Goal: Information Seeking & Learning: Learn about a topic

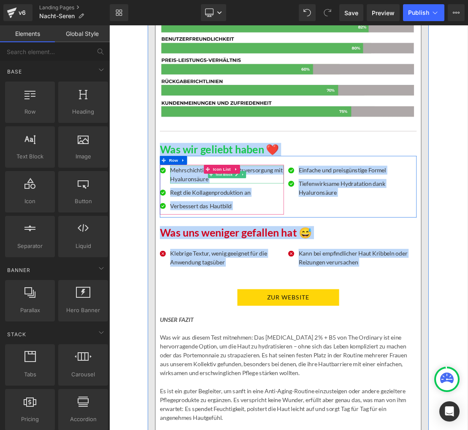
click at [242, 251] on p "Mehrschichtige Feuchtigkeitsversorgung mit Hyaluronsäure" at bounding box center [277, 237] width 162 height 25
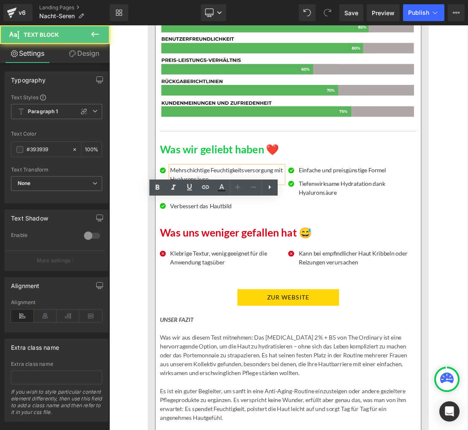
click at [227, 251] on p "Mehrschichtige Feuchtigkeitsversorgung mit Hyaluronsäure" at bounding box center [277, 237] width 162 height 25
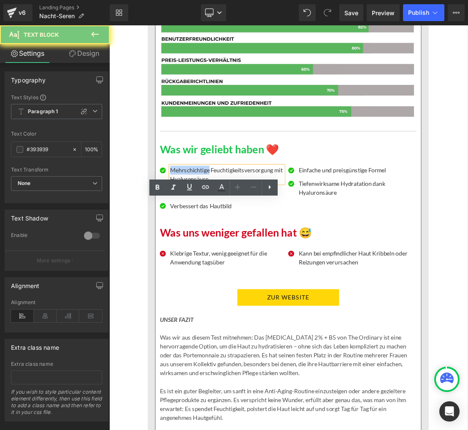
click at [227, 251] on p "Mehrschichtige Feuchtigkeitsversorgung mit Hyaluronsäure" at bounding box center [277, 237] width 162 height 25
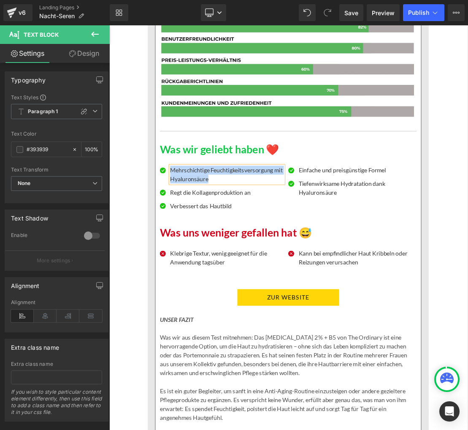
paste div
click at [242, 270] on p "Regt die Kollagenproduktion an" at bounding box center [277, 263] width 162 height 13
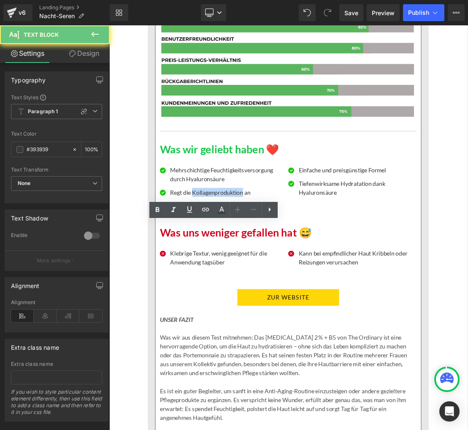
click at [242, 270] on p "Regt die Kollagenproduktion an" at bounding box center [277, 263] width 162 height 13
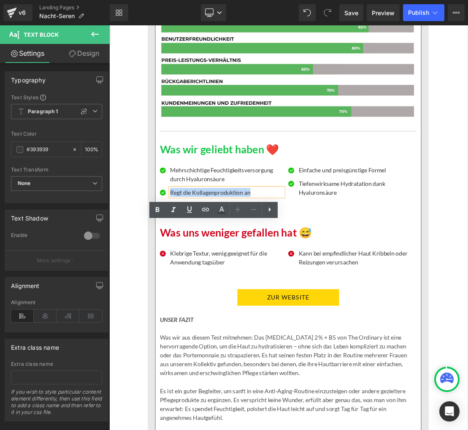
paste div
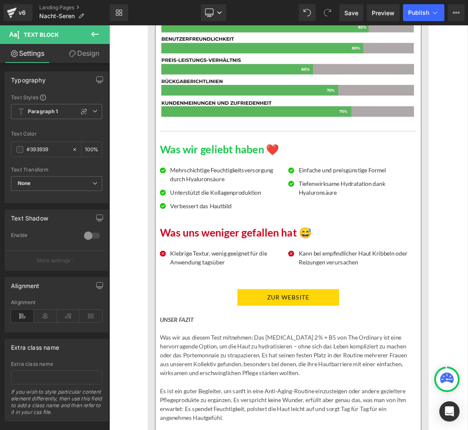
click at [213, 289] on p "Verbessert das Hautbild" at bounding box center [277, 282] width 162 height 13
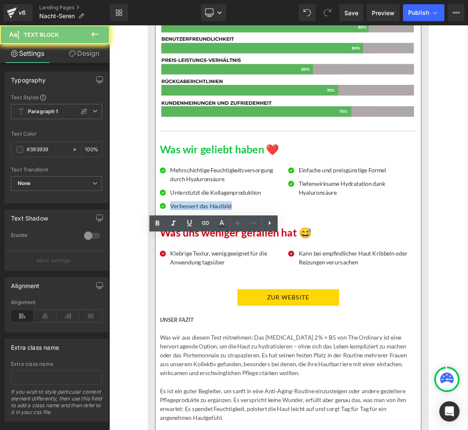
click at [213, 289] on p "Verbessert das Hautbild" at bounding box center [277, 282] width 162 height 13
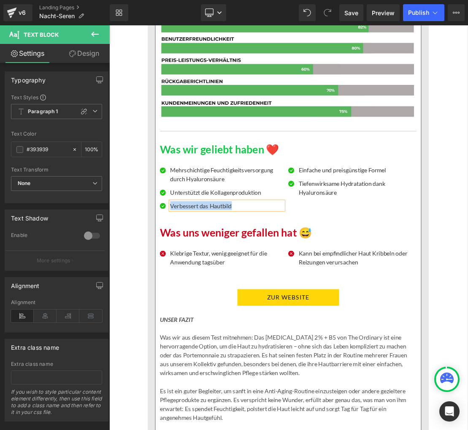
paste div
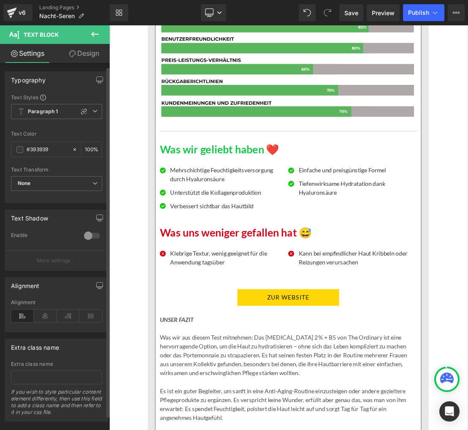
scroll to position [3, 0]
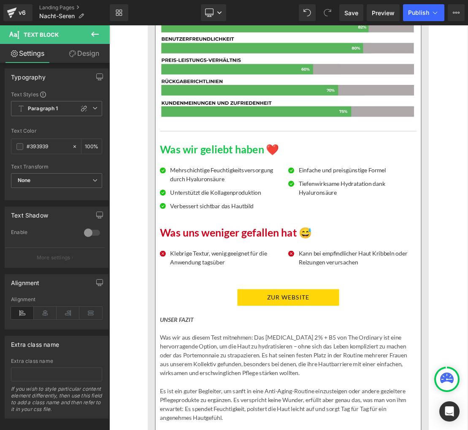
click at [411, 238] on p "Einfache und preisgünstige Formel" at bounding box center [460, 231] width 162 height 13
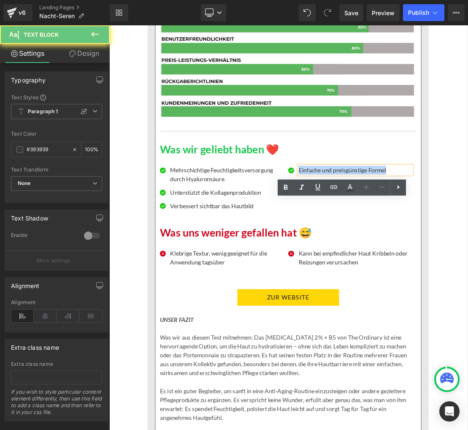
click at [410, 238] on p "Einfache und preisgünstige Formel" at bounding box center [460, 231] width 162 height 13
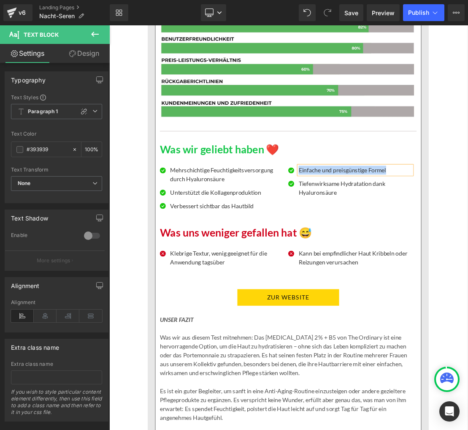
paste div
click at [410, 270] on p "Tiefenwirksame Hydratation dank Hyaluronsäure" at bounding box center [460, 256] width 162 height 25
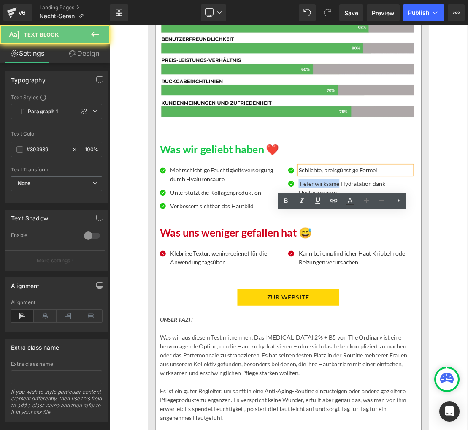
click at [410, 270] on p "Tiefenwirksame Hydratation dank Hyaluronsäure" at bounding box center [460, 256] width 162 height 25
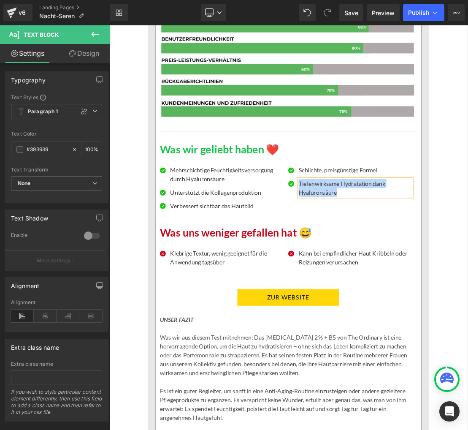
paste div
click at [232, 369] on p "Klebrige Textur, wenig geeignet für die Anwendung tagsüber" at bounding box center [277, 356] width 162 height 25
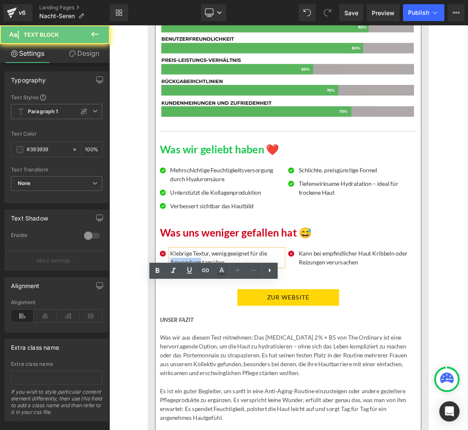
click at [232, 369] on p "Klebrige Textur, wenig geeignet für die Anwendung tagsüber" at bounding box center [277, 356] width 162 height 25
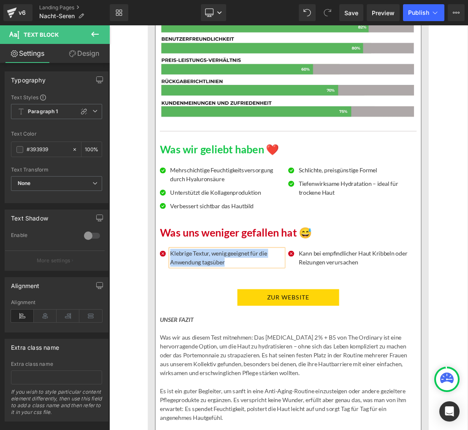
paste div
click at [397, 369] on p "Kann bei empfindlicher Haut Kribbeln oder Reizungen verursachen" at bounding box center [460, 356] width 162 height 25
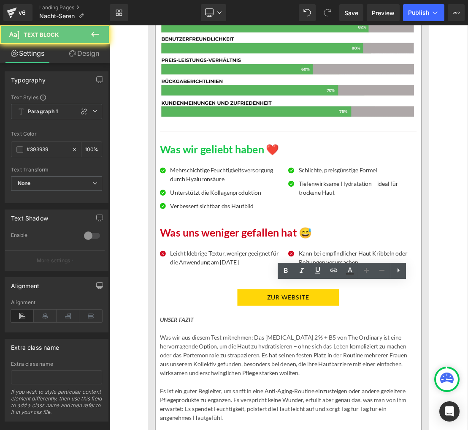
click at [397, 369] on p "Kann bei empfindlicher Haut Kribbeln oder Reizungen verursachen" at bounding box center [460, 356] width 162 height 25
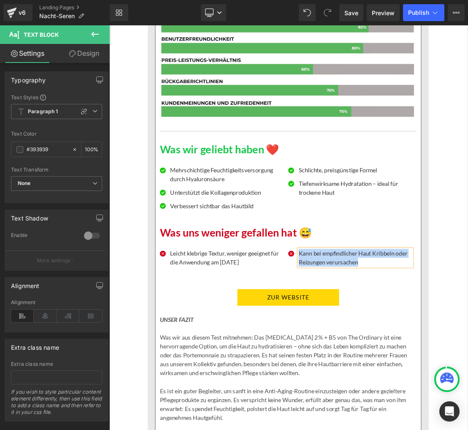
paste div
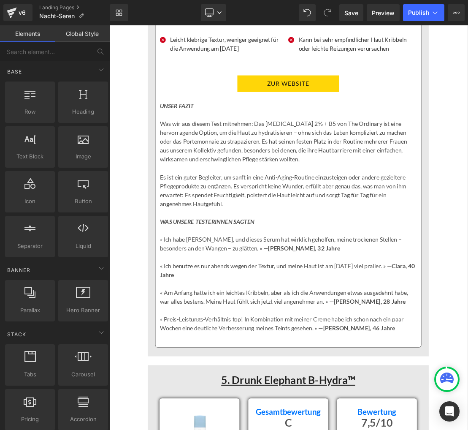
scroll to position [6231, 0]
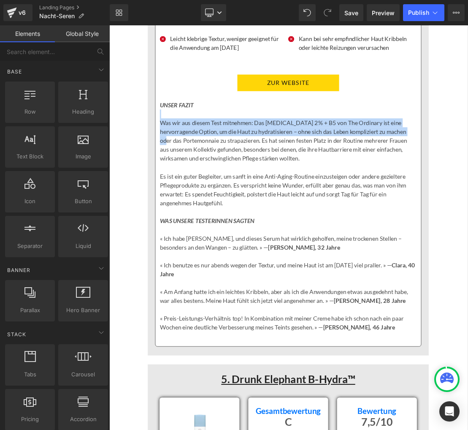
drag, startPoint x: 154, startPoint y: 198, endPoint x: 162, endPoint y: 225, distance: 28.3
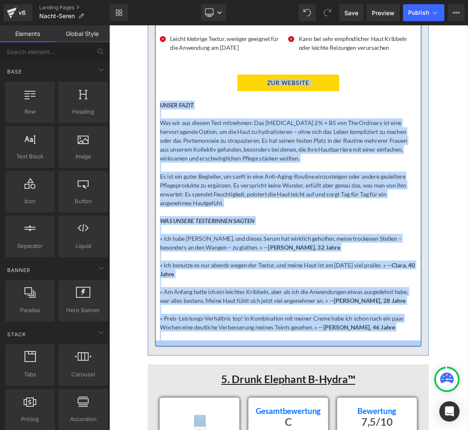
drag, startPoint x: 131, startPoint y: 168, endPoint x: 333, endPoint y: 532, distance: 416.8
copy div "LOR IPSUMDO Sitame CONSE ADIPI Eli sed doe tempor Inci utlaboree: Dol Magnaaliq…"
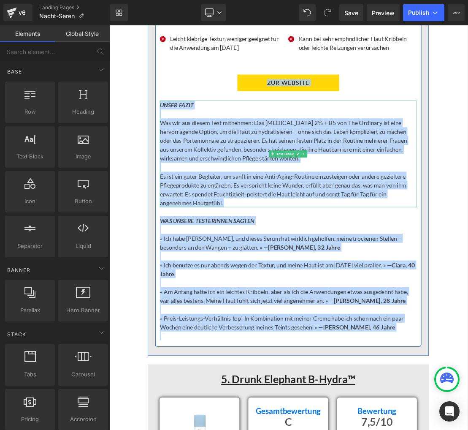
click at [252, 222] on p "Was wir aus diesem Test mitnehmen: Das [MEDICAL_DATA] 2% + B5 von The Ordinary …" at bounding box center [364, 189] width 366 height 63
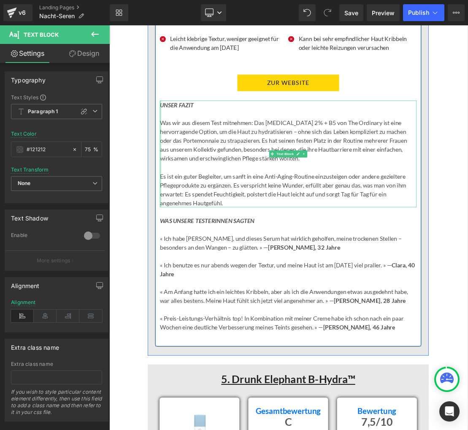
click at [183, 214] on div "UNSER FAZIT Was wir aus diesem Test mitnehmen: Das [MEDICAL_DATA] 2% + B5 von T…" at bounding box center [364, 209] width 366 height 152
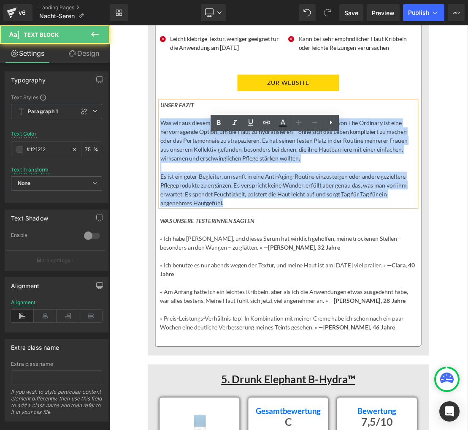
drag, startPoint x: 183, startPoint y: 213, endPoint x: 298, endPoint y: 327, distance: 162.0
click at [298, 285] on div "UNSER FAZIT Was wir aus diesem Test mitnehmen: Das [MEDICAL_DATA] 2% + B5 von T…" at bounding box center [364, 209] width 366 height 152
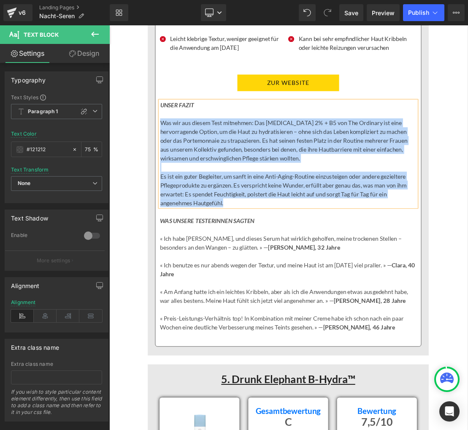
paste div
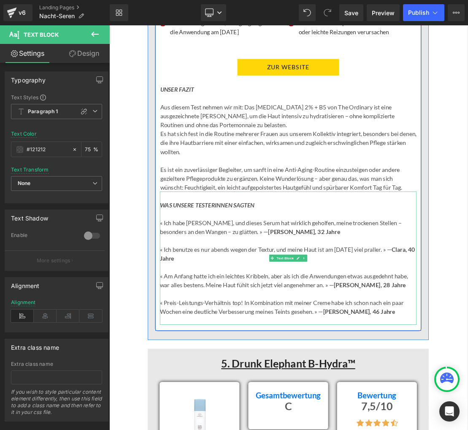
click at [187, 326] on p "« Ich habe [PERSON_NAME], und dieses Serum hat wirklich geholfen, meine trocken…" at bounding box center [364, 312] width 366 height 25
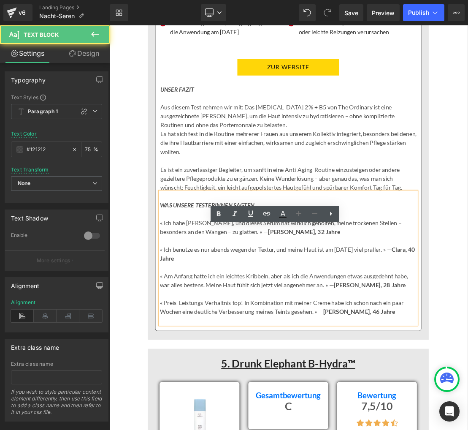
scroll to position [6253, 0]
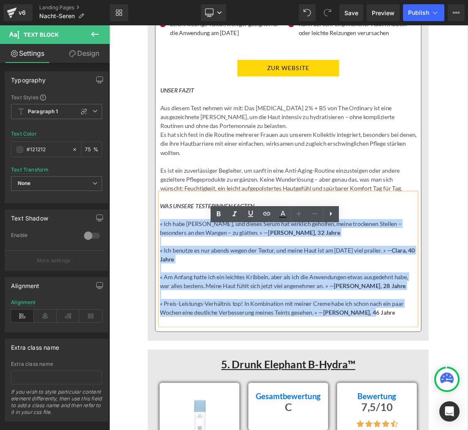
drag, startPoint x: 181, startPoint y: 359, endPoint x: 487, endPoint y: 483, distance: 329.9
click at [467, 429] on div "WAS UNSERE TESTERINNEN SAGTEN « Ich habe [PERSON_NAME], und dieses Serum hat wi…" at bounding box center [364, 358] width 366 height 190
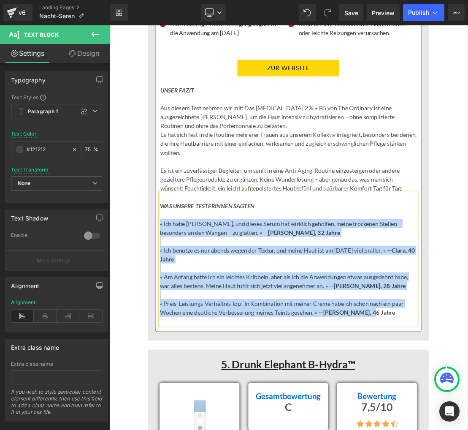
paste div
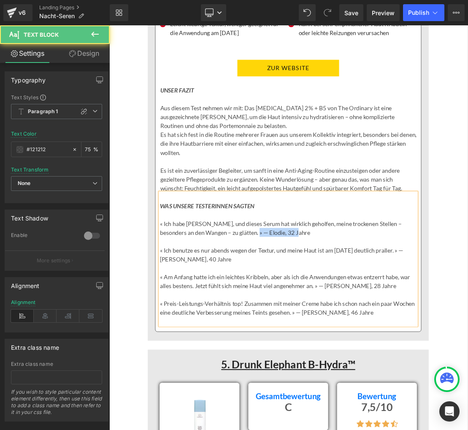
drag, startPoint x: 300, startPoint y: 370, endPoint x: 358, endPoint y: 371, distance: 58.6
click at [357, 327] on p "« Ich habe [PERSON_NAME], und dieses Serum hat wirklich geholfen, meine trocken…" at bounding box center [364, 313] width 366 height 25
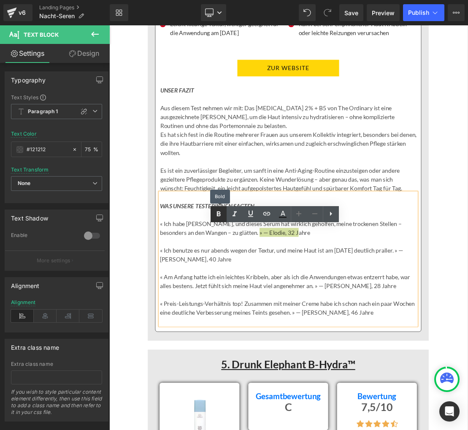
drag, startPoint x: 215, startPoint y: 213, endPoint x: 219, endPoint y: 219, distance: 7.2
click at [0, 0] on icon at bounding box center [0, 0] width 0 height 0
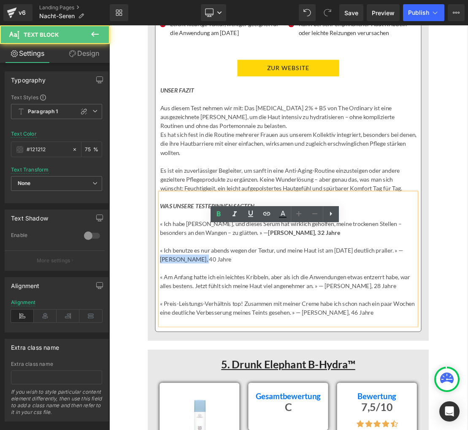
drag, startPoint x: 184, startPoint y: 409, endPoint x: 240, endPoint y: 408, distance: 56.1
click at [240, 365] on p "« Ich benutze es nur abends wegen der Textur, und meine Haut ist am [DATE] deut…" at bounding box center [364, 351] width 366 height 25
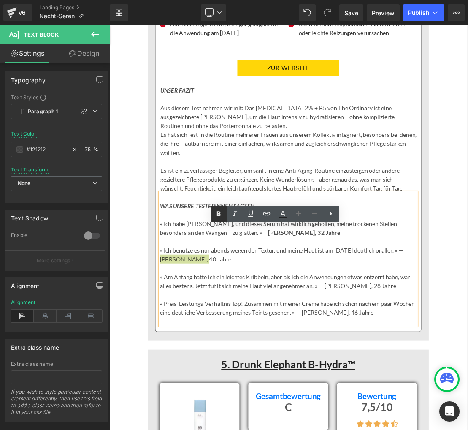
click at [0, 0] on icon at bounding box center [0, 0] width 0 height 0
drag, startPoint x: 423, startPoint y: 447, endPoint x: 471, endPoint y: 440, distance: 48.5
click at [467, 403] on p "« Am Anfang hatte ich ein leichtes Kribbeln, aber als ich die Anwendungen etwas…" at bounding box center [364, 389] width 366 height 25
click at [0, 0] on icon at bounding box center [0, 0] width 0 height 0
drag, startPoint x: 422, startPoint y: 485, endPoint x: 478, endPoint y: 483, distance: 56.6
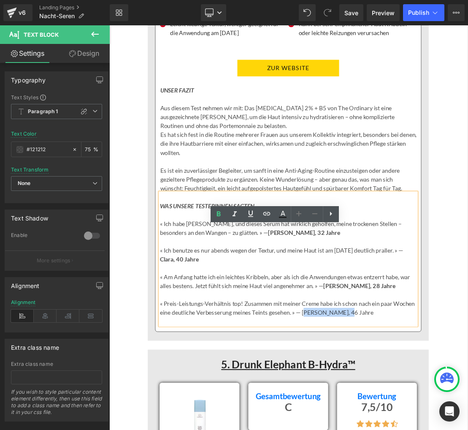
click at [467, 429] on p "« Preis-Leistungs-Verhältnis top! Zusammen mit meiner Creme habe ich schon nach…" at bounding box center [364, 427] width 366 height 25
drag, startPoint x: 421, startPoint y: 484, endPoint x: 479, endPoint y: 485, distance: 58.2
click at [467, 429] on p "« Preis-Leistungs-Verhältnis top! Zusammen mit meiner Creme habe ich schon nach…" at bounding box center [364, 427] width 366 height 25
click at [0, 0] on icon at bounding box center [0, 0] width 0 height 0
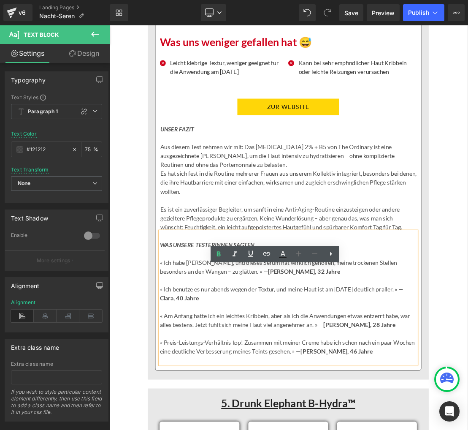
scroll to position [6198, 0]
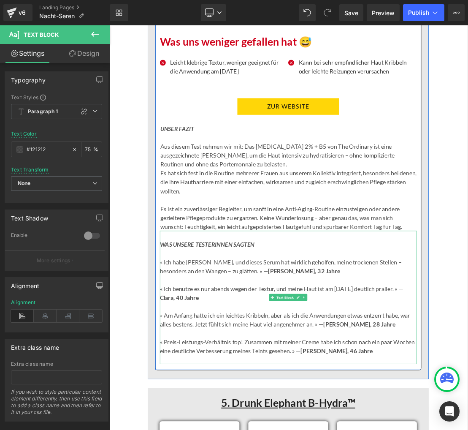
click at [336, 380] on strong "[PERSON_NAME], 32 Jahre" at bounding box center [387, 375] width 103 height 10
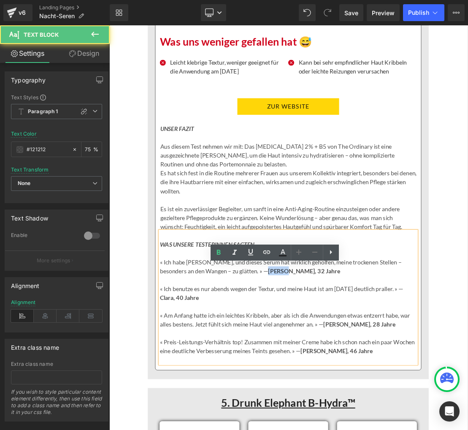
click at [336, 380] on strong "[PERSON_NAME], 32 Jahre" at bounding box center [387, 375] width 103 height 10
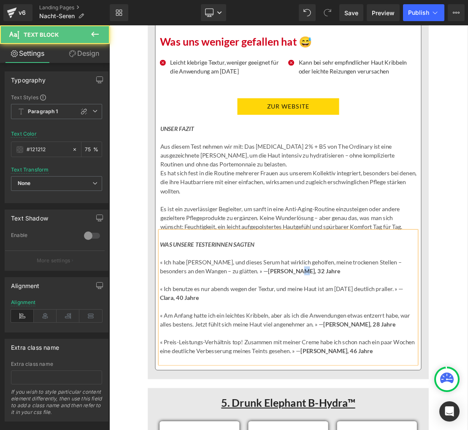
click at [338, 380] on strong "[PERSON_NAME], 32 Jahre" at bounding box center [387, 375] width 103 height 10
click at [191, 418] on strong "Clara, 40 Jahre" at bounding box center [209, 413] width 56 height 10
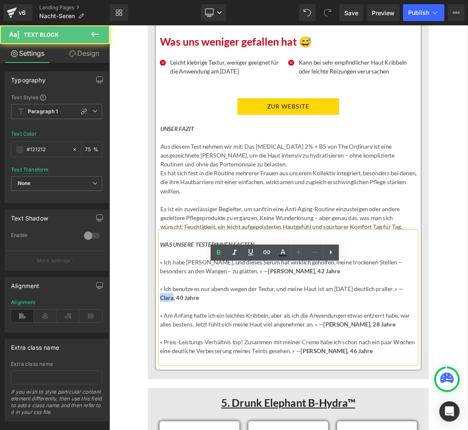
click at [192, 418] on strong "Clara, 40 Jahre" at bounding box center [209, 413] width 56 height 10
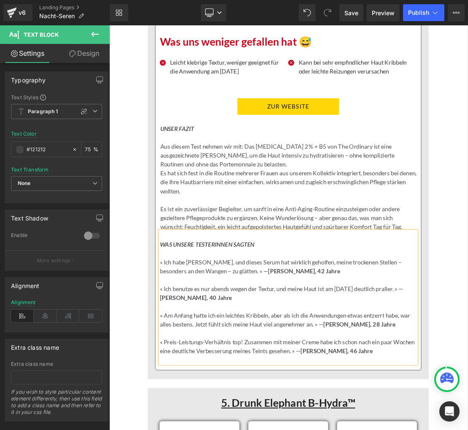
scroll to position [6206, 0]
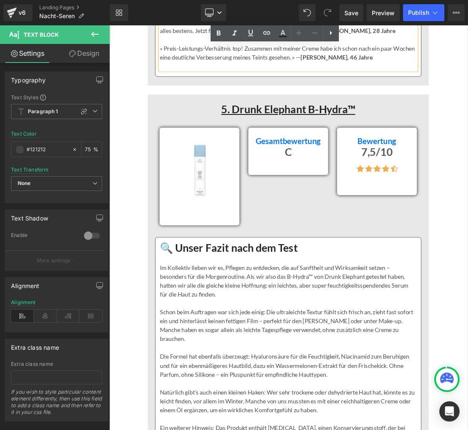
scroll to position [6728, 0]
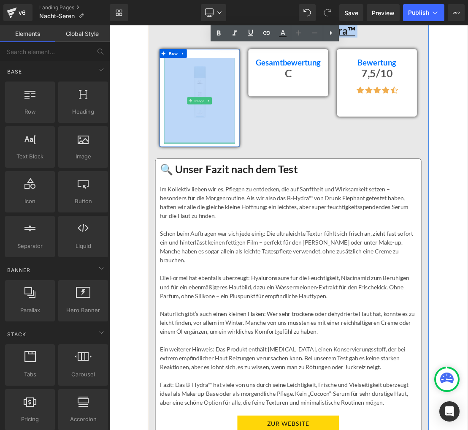
drag, startPoint x: 135, startPoint y: 67, endPoint x: 214, endPoint y: 243, distance: 192.6
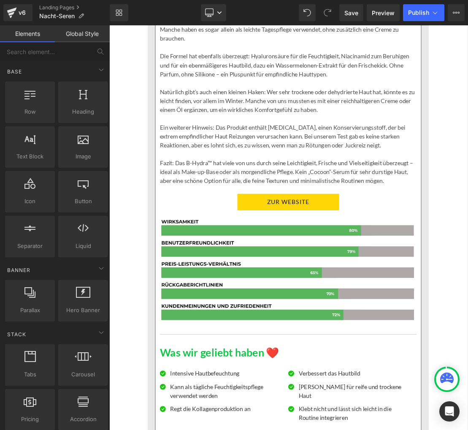
scroll to position [6825, 0]
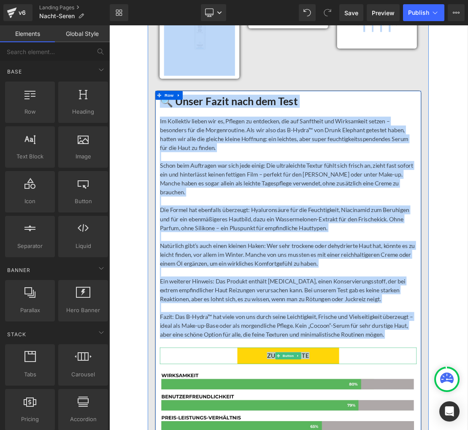
drag, startPoint x: 146, startPoint y: 73, endPoint x: 453, endPoint y: 535, distance: 554.8
copy div "8. Lorem Ipsumdol S-Ametc™ Adipisc Eli Seddo Eiu Temporincididun Utlabor E Dolo…"
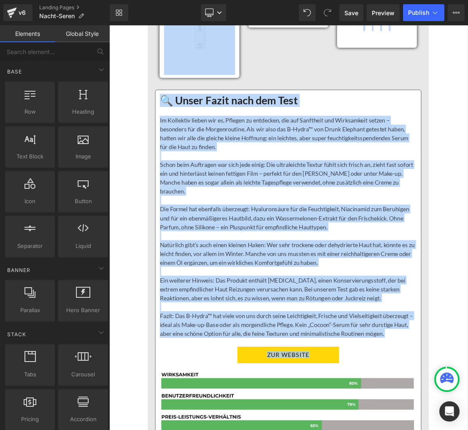
click at [236, 369] on p "Natürlich gibt’s auch einen kleinen Haken: Wer sehr trockene oder dehydrierte H…" at bounding box center [364, 350] width 366 height 38
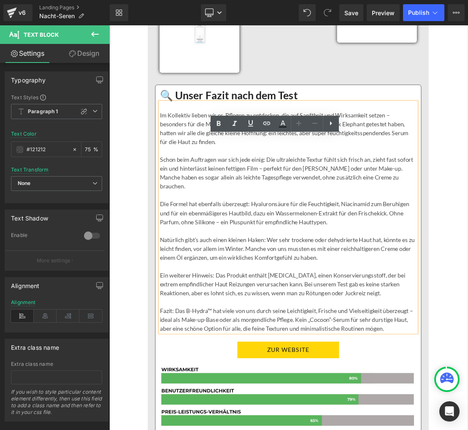
scroll to position [6836, 0]
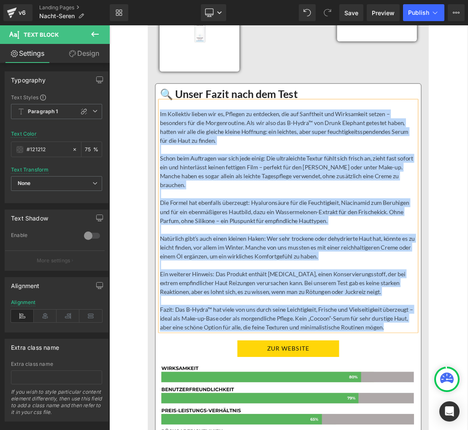
paste div
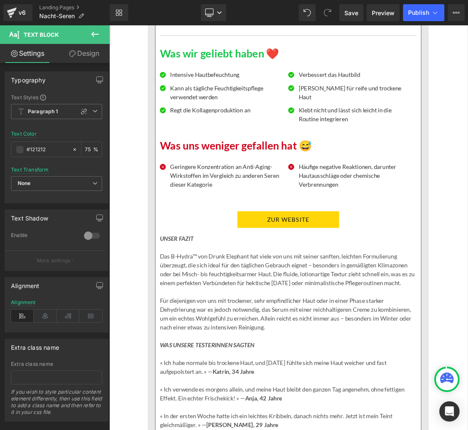
scroll to position [7470, 0]
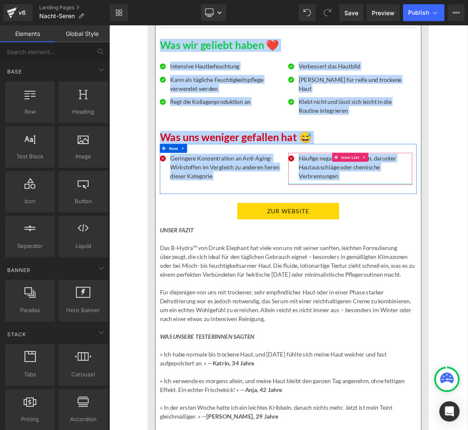
drag, startPoint x: 158, startPoint y: 89, endPoint x: 452, endPoint y: 289, distance: 355.1
copy div "Lor ips dolorsi ametc ❤️ Adipisc Elit Seddoeius Temp­incididuntu Labo Etdol Mag…"
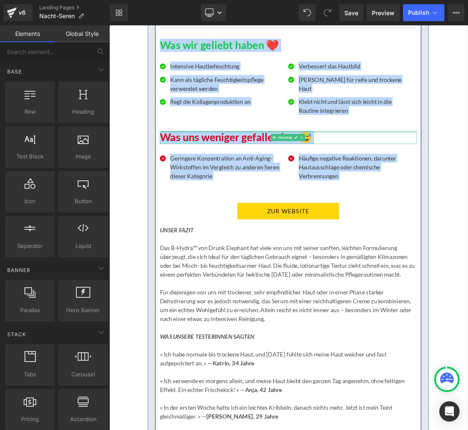
click at [325, 178] on div at bounding box center [364, 177] width 366 height 2
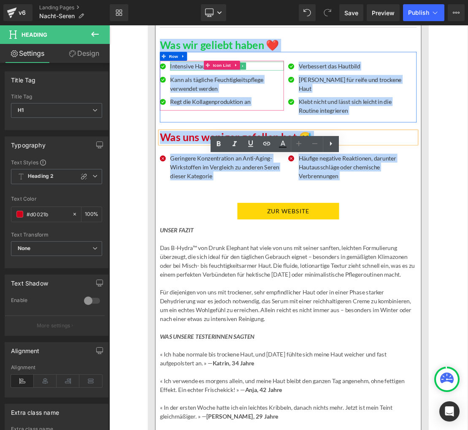
click at [218, 89] on p "Intensive Haut­befeuchtung" at bounding box center [277, 83] width 162 height 13
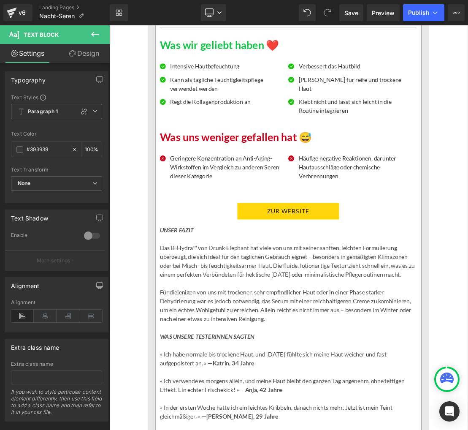
click at [208, 89] on p "Intensive Haut­befeuchtung" at bounding box center [277, 83] width 162 height 13
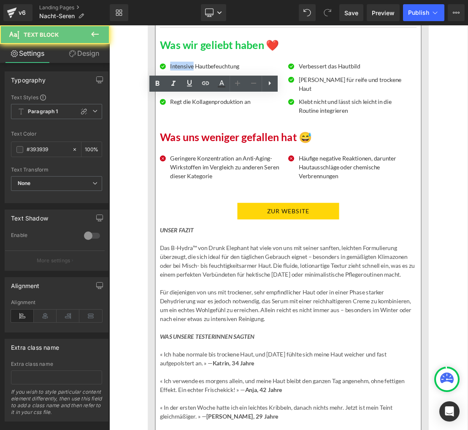
click at [208, 89] on p "Intensive Haut­befeuchtung" at bounding box center [277, 83] width 162 height 13
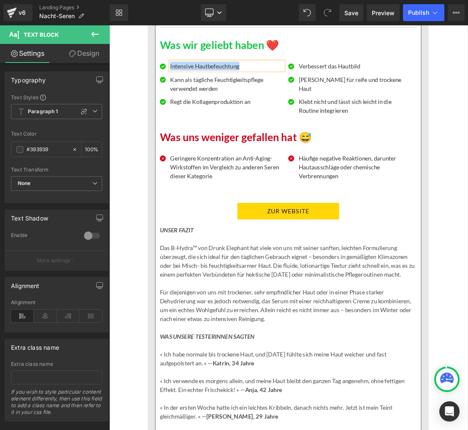
paste div
click at [239, 121] on p "Kann als tägliche Feuchtigkeitspflege verwendet werden" at bounding box center [277, 108] width 162 height 25
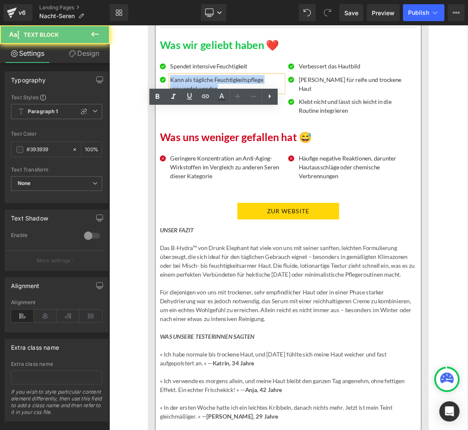
click at [239, 121] on p "Kann als tägliche Feuchtigkeitspflege verwendet werden" at bounding box center [277, 108] width 162 height 25
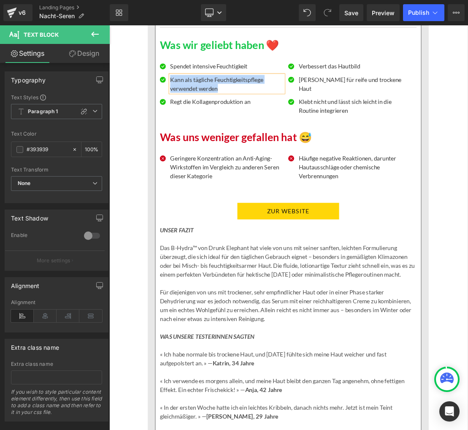
paste div
click at [206, 140] on p "Regt die Kollagenproduktion an" at bounding box center [277, 133] width 162 height 13
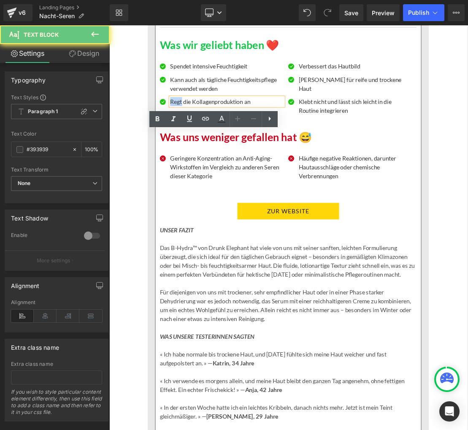
click at [206, 140] on p "Regt die Kollagenproduktion an" at bounding box center [277, 133] width 162 height 13
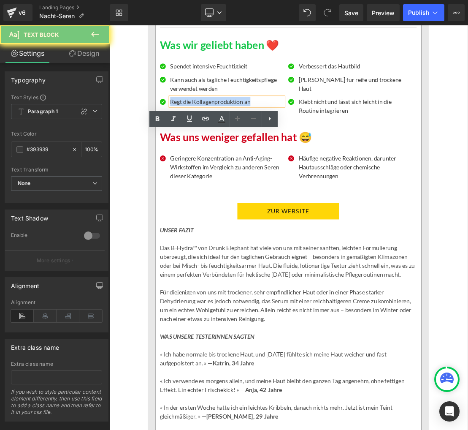
click at [205, 140] on p "Regt die Kollagenproduktion an" at bounding box center [277, 133] width 162 height 13
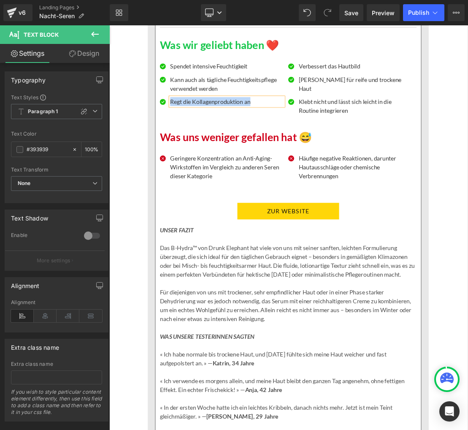
paste div
click at [418, 89] on p "Verbessert das Hautbild" at bounding box center [460, 83] width 162 height 13
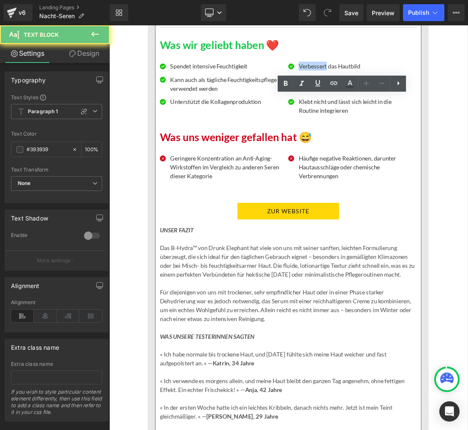
click at [418, 89] on p "Verbessert das Hautbild" at bounding box center [460, 83] width 162 height 13
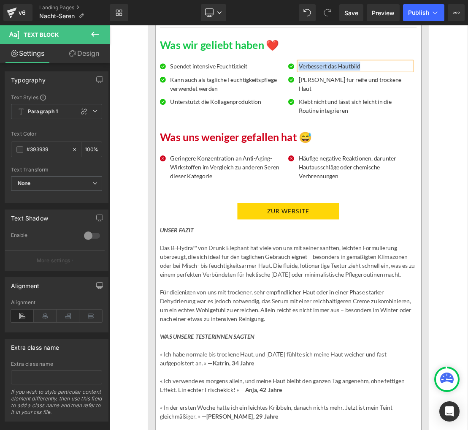
paste div
click at [443, 121] on div "Geeignet für reife und trockene Haut Text Block" at bounding box center [460, 108] width 162 height 25
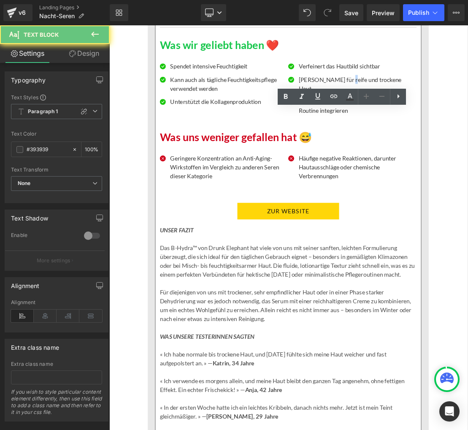
click at [443, 121] on p "[PERSON_NAME] für reife und trockene Haut" at bounding box center [460, 108] width 162 height 25
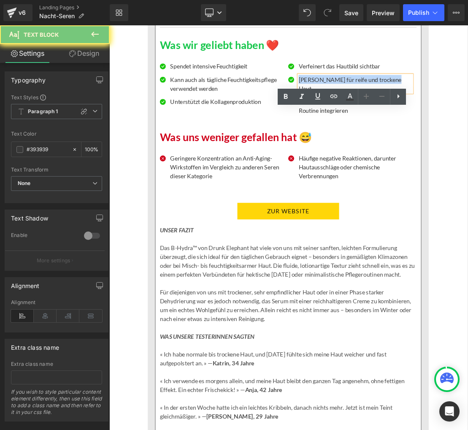
click at [443, 121] on p "[PERSON_NAME] für reife und trockene Haut" at bounding box center [460, 108] width 162 height 25
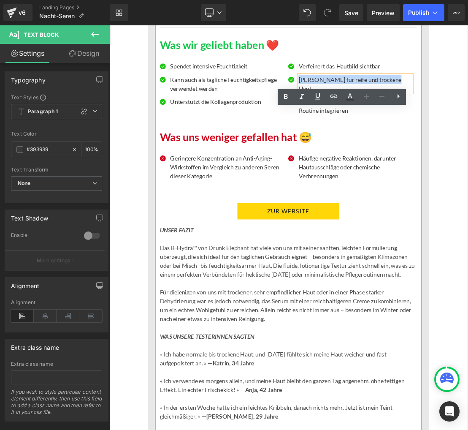
paste div
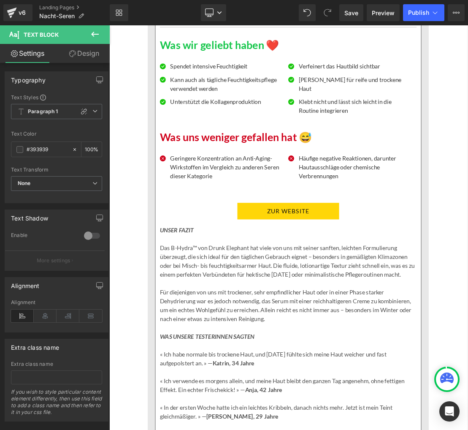
click at [443, 153] on div "Klebt nicht und lässt sich leicht in die Routine integrieren Text Block" at bounding box center [460, 139] width 162 height 25
click at [443, 153] on p "Klebt nicht und lässt sich leicht in die Routine integrieren" at bounding box center [460, 139] width 162 height 25
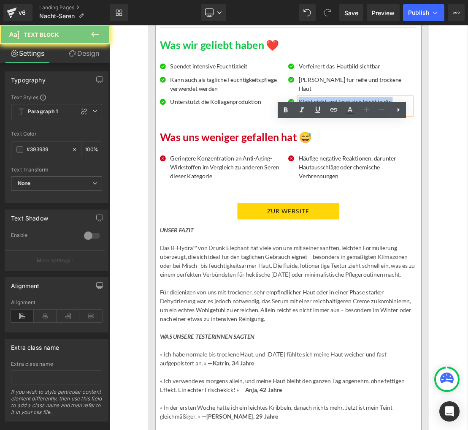
paste div
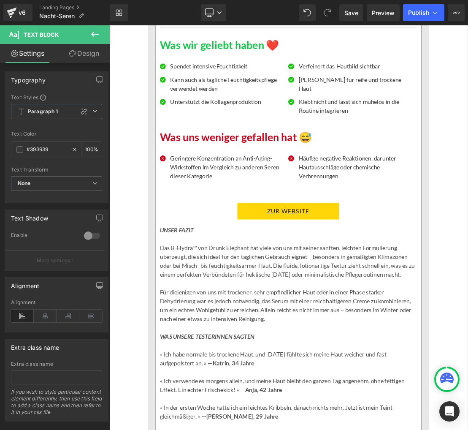
click at [233, 246] on p "Geringere Konzentration an Anti-Aging-Wirkstoffen im Vergleich zu anderen Seren…" at bounding box center [277, 227] width 162 height 38
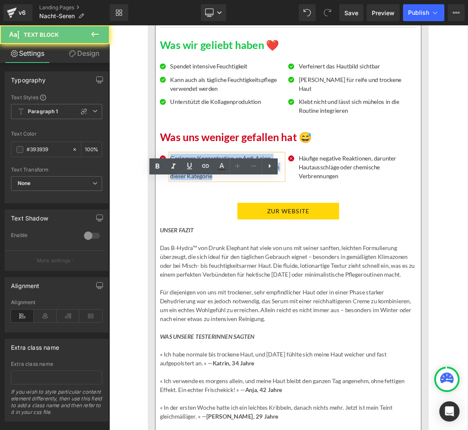
click at [233, 246] on p "Geringere Konzentration an Anti-Aging-Wirkstoffen im Vergleich zu anderen Seren…" at bounding box center [277, 227] width 162 height 38
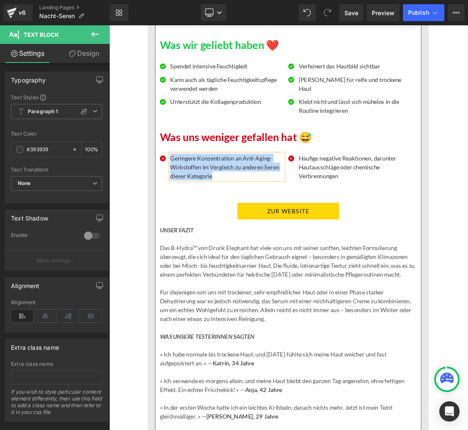
paste div
click at [411, 246] on p "Häufige negative Reaktionen, darunter Hautausschläge oder chemische Verbrennung…" at bounding box center [460, 227] width 162 height 38
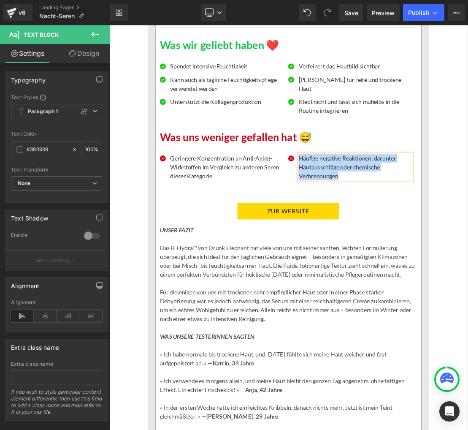
click at [411, 246] on p "Häufige negative Reaktionen, darunter Hautausschläge oder chemische Verbrennung…" at bounding box center [460, 227] width 162 height 38
paste div
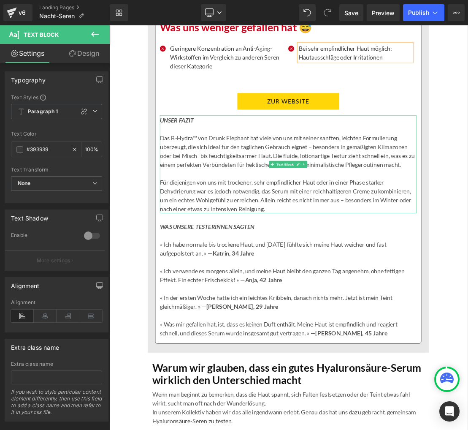
scroll to position [7647, 0]
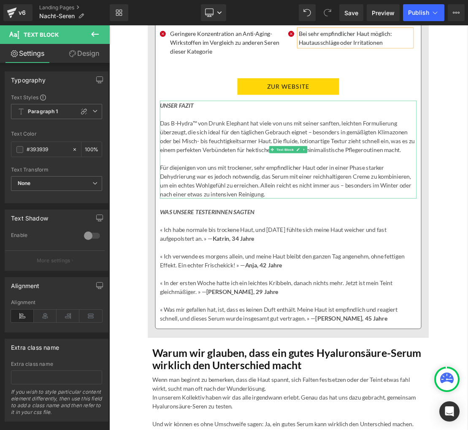
click at [217, 222] on p at bounding box center [364, 215] width 366 height 13
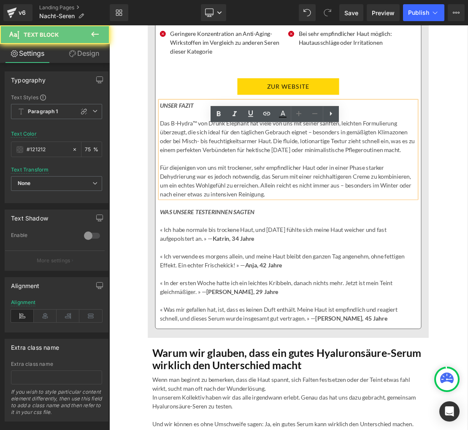
click at [217, 222] on p at bounding box center [364, 215] width 366 height 13
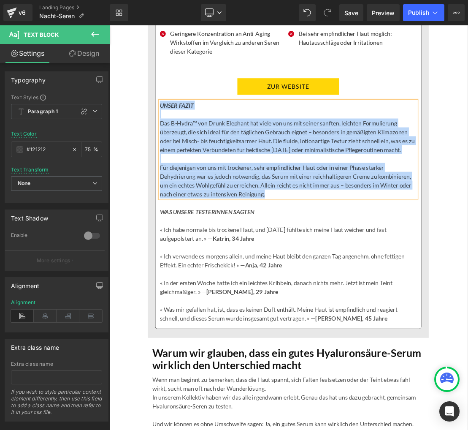
copy div "UNSER FAZIT Das B-Hydra™ von Drunk Elephant hat viele von uns mit seiner sanfte…"
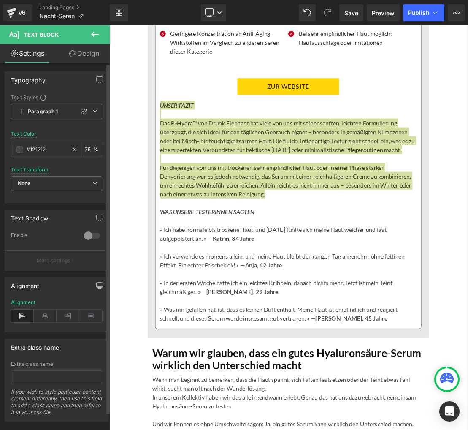
scroll to position [7653, 0]
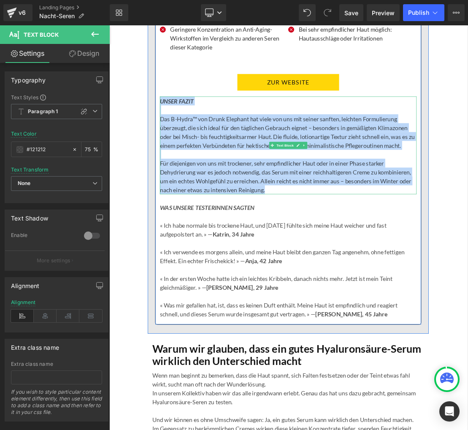
click at [208, 203] on p "Das B-Hydra™ von Drunk Elephant hat viele von uns mit seiner sanften, leichten …" at bounding box center [364, 177] width 366 height 51
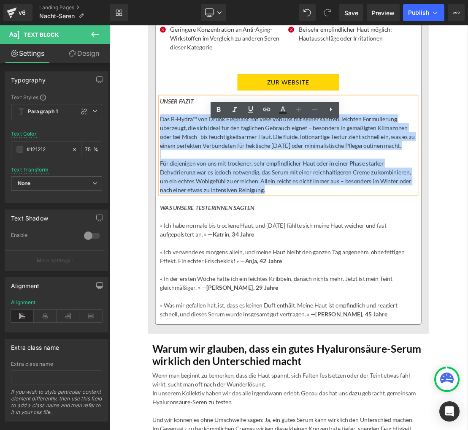
drag, startPoint x: 183, startPoint y: 196, endPoint x: 337, endPoint y: 295, distance: 183.2
click at [337, 266] on div "UNSER FAZIT Das B-Hydra™ von Drunk Elephant hat viele von uns mit seiner sanfte…" at bounding box center [364, 196] width 366 height 139
paste div
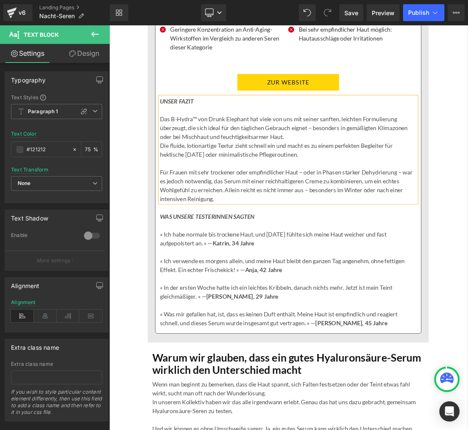
click at [182, 216] on p "Die fluide, lotionartige Textur zieht schnell ein und macht es zu einem perfekt…" at bounding box center [364, 202] width 366 height 25
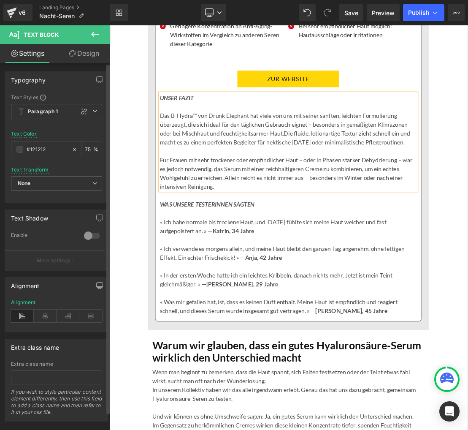
scroll to position [7662, 0]
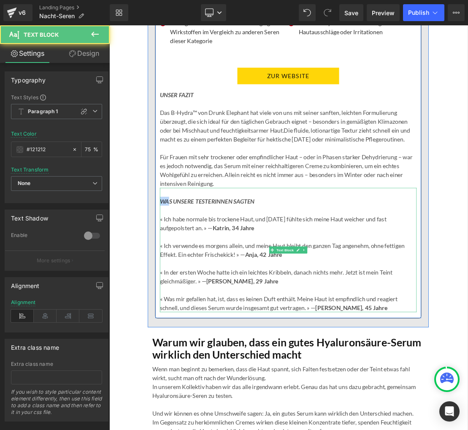
drag, startPoint x: 184, startPoint y: 311, endPoint x: 195, endPoint y: 316, distance: 12.9
click at [195, 281] on icon "WAS UNSERE TESTERINNEN SAGTEN" at bounding box center [248, 276] width 135 height 10
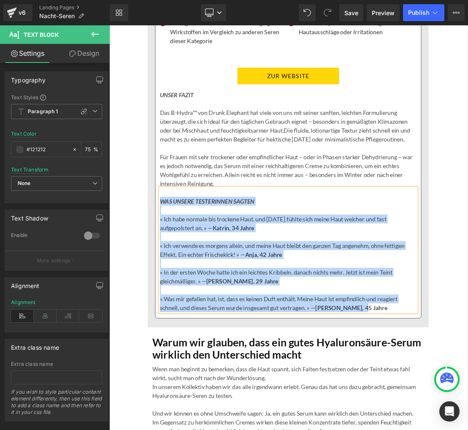
copy div "WAS UNSERE TESTERINNEN SAGTEN « Ich habe normale bis trockene Haut, und [DATE] …"
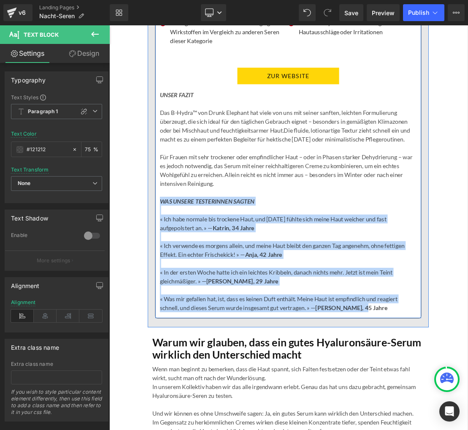
paste div
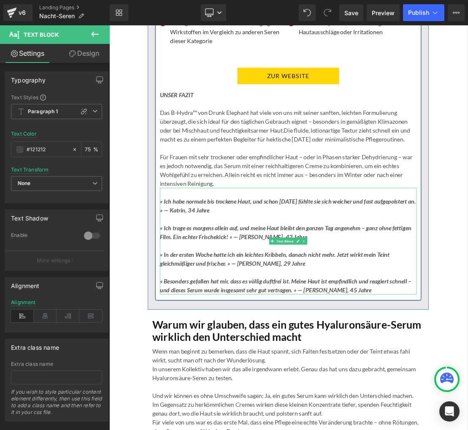
click at [224, 294] on icon "« Ich habe normale bis trockene Haut, und schon [DATE] fühlte sie sich weicher …" at bounding box center [363, 282] width 365 height 23
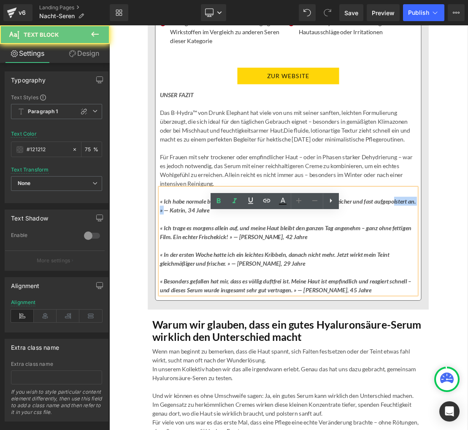
click at [224, 294] on icon "« Ich habe normale bis trockene Haut, und schon [DATE] fühlte sie sich weicher …" at bounding box center [363, 282] width 365 height 23
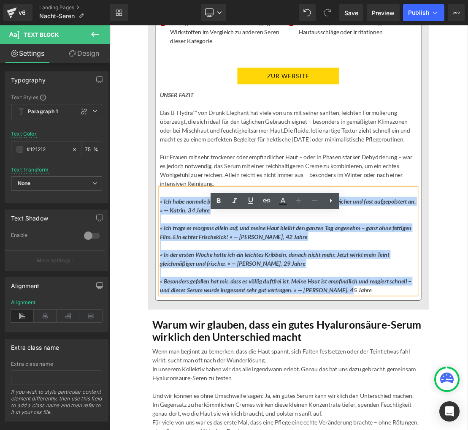
drag, startPoint x: 482, startPoint y: 442, endPoint x: 182, endPoint y: 311, distance: 326.9
click at [182, 311] on div "« Ich habe normale bis trockene Haut, und schon [DATE] fühlte sie sich weicher …" at bounding box center [364, 333] width 366 height 152
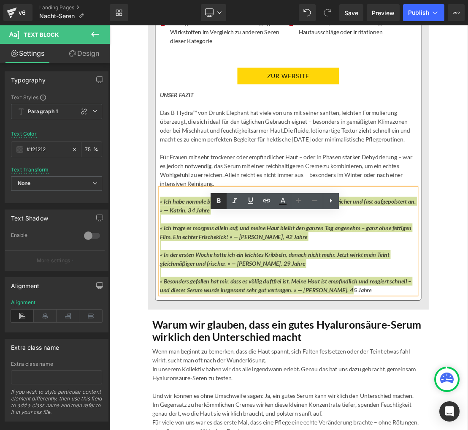
click at [0, 0] on icon at bounding box center [0, 0] width 0 height 0
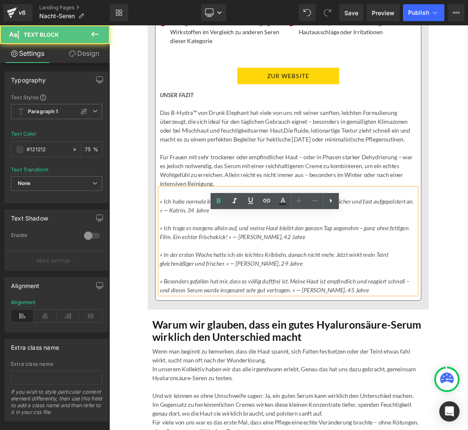
drag, startPoint x: 260, startPoint y: 326, endPoint x: 308, endPoint y: 326, distance: 47.7
click at [308, 294] on icon "« Ich habe normale bis trockene Haut, und schon [DATE] fühlte sie sich weicher …" at bounding box center [362, 282] width 362 height 23
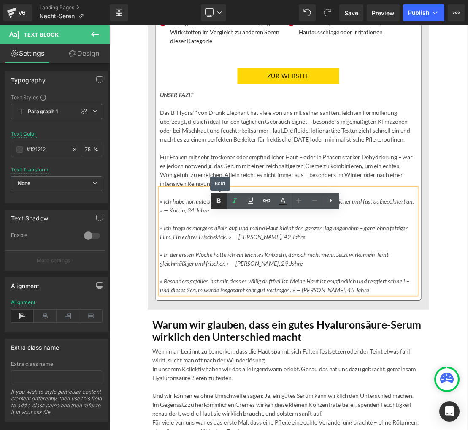
click at [0, 0] on icon at bounding box center [0, 0] width 0 height 0
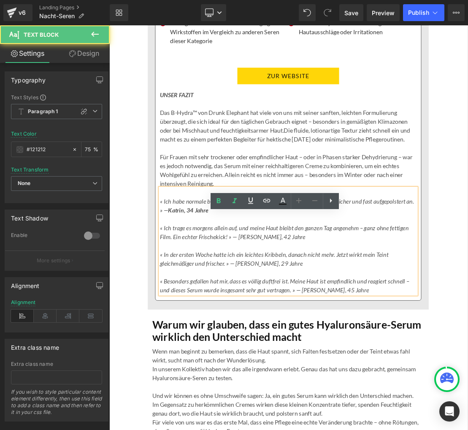
drag, startPoint x: 292, startPoint y: 362, endPoint x: 329, endPoint y: 362, distance: 37.1
click at [330, 332] on icon "« Ich trage es morgens allein auf, und meine Haut bleibt den ganzen Tag angeneh…" at bounding box center [358, 320] width 355 height 23
click at [296, 332] on icon "« Ich trage es morgens allein auf, und meine Haut bleibt den ganzen Tag angeneh…" at bounding box center [358, 320] width 355 height 23
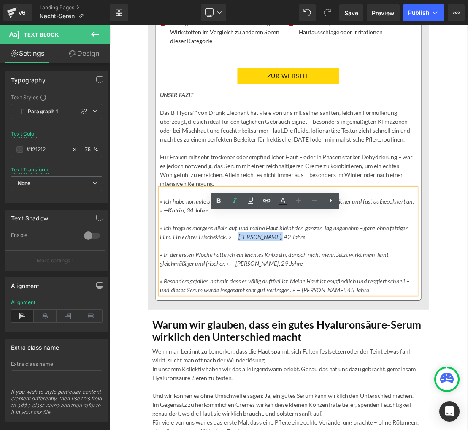
drag, startPoint x: 292, startPoint y: 364, endPoint x: 340, endPoint y: 364, distance: 48.9
click at [340, 332] on icon "« Ich trage es morgens allein auf, und meine Haut bleibt den ganzen Tag angeneh…" at bounding box center [358, 320] width 355 height 23
click at [0, 0] on icon at bounding box center [0, 0] width 0 height 0
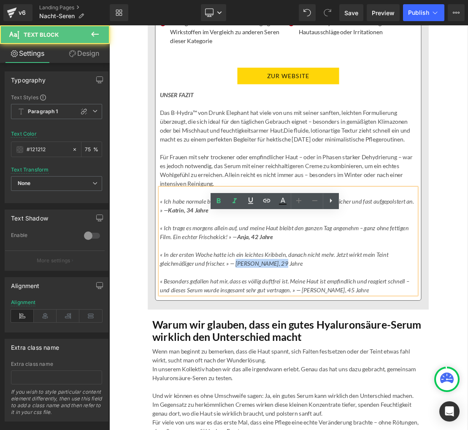
drag, startPoint x: 290, startPoint y: 403, endPoint x: 346, endPoint y: 403, distance: 56.1
click at [348, 371] on p "« In der ersten Woche hatte ich ein leichtes Kribbeln, danach nicht mehr. Jetzt…" at bounding box center [364, 358] width 366 height 25
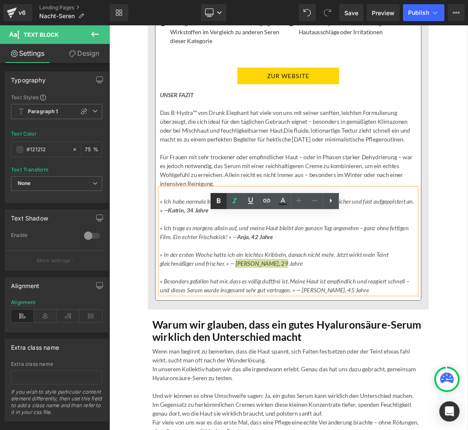
click at [0, 0] on icon at bounding box center [0, 0] width 0 height 0
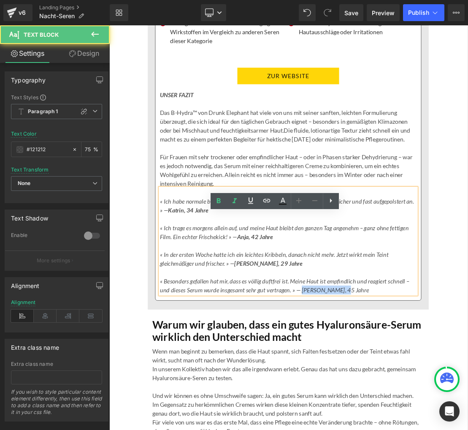
drag, startPoint x: 381, startPoint y: 440, endPoint x: 425, endPoint y: 440, distance: 43.9
click at [425, 409] on p "« Besonders gefallen hat mir, dass es völlig duftfrei ist. Meine Haut ist empfi…" at bounding box center [364, 396] width 366 height 25
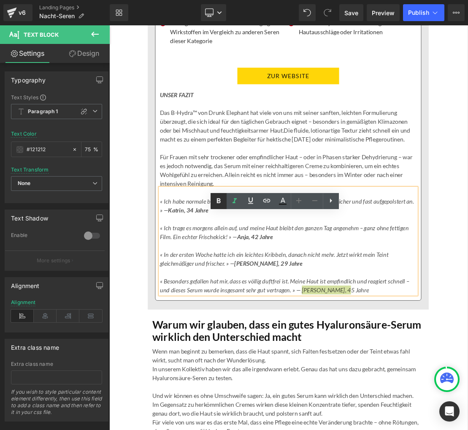
click at [0, 0] on icon at bounding box center [0, 0] width 0 height 0
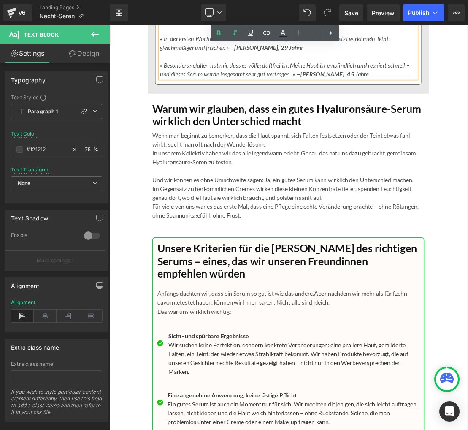
scroll to position [7973, 0]
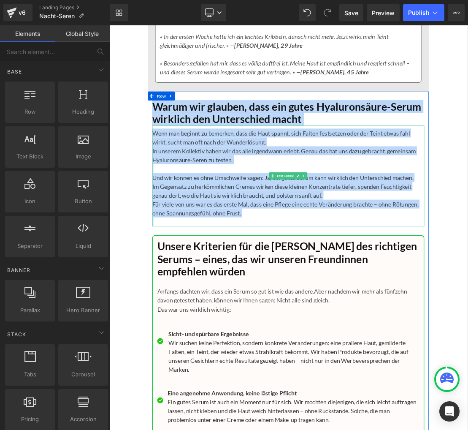
drag, startPoint x: 154, startPoint y: 170, endPoint x: 364, endPoint y: 343, distance: 271.5
copy div "Warum wir glauben, dass ein gutes Hyaluronsäure-Serum wirklich den Unterschied …"
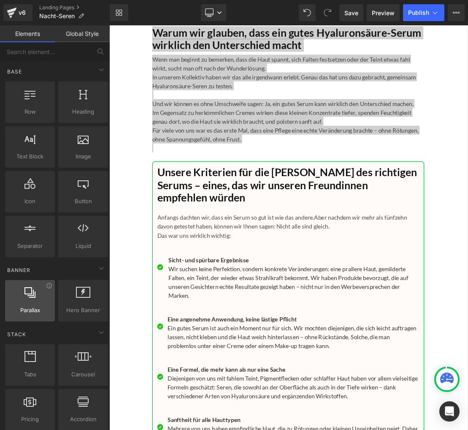
scroll to position [8072, 0]
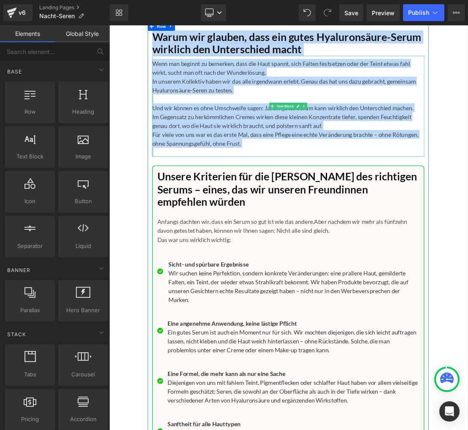
click at [228, 124] on p "In unserem Kollektiv haben wir das alle irgendwann erlebt. Genau das hat uns da…" at bounding box center [364, 110] width 388 height 25
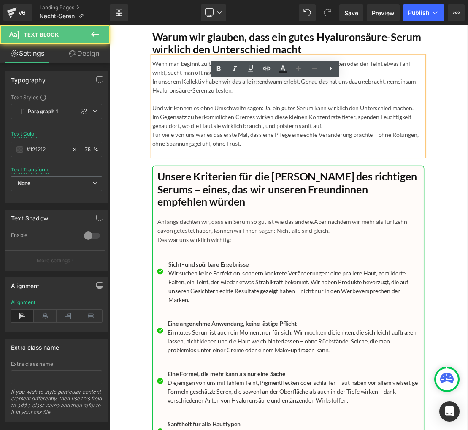
click at [188, 98] on p "Wenn man beginnt zu bemerken, dass die Haut spannt, sich Falten festsetzen oder…" at bounding box center [364, 85] width 388 height 25
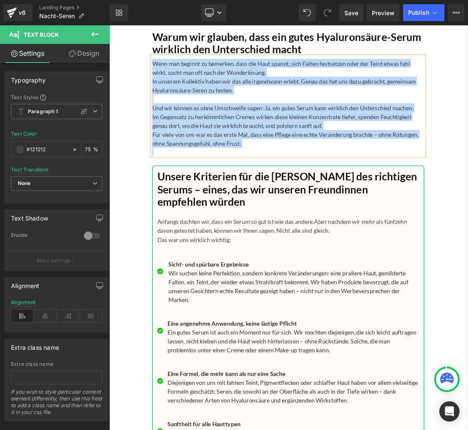
paste div
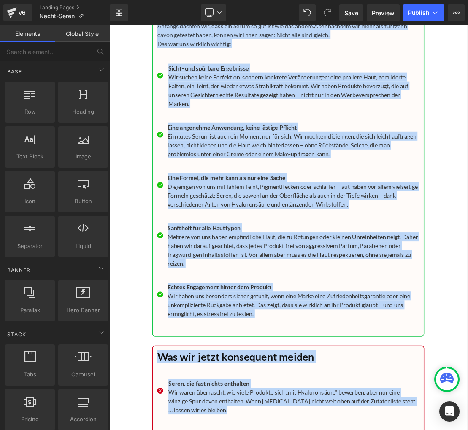
scroll to position [8393, 0]
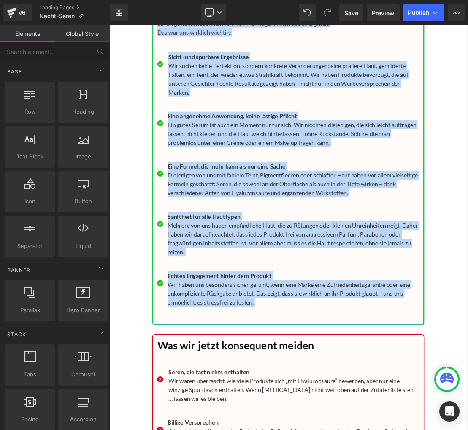
drag, startPoint x: 141, startPoint y: 163, endPoint x: 238, endPoint y: 468, distance: 320.6
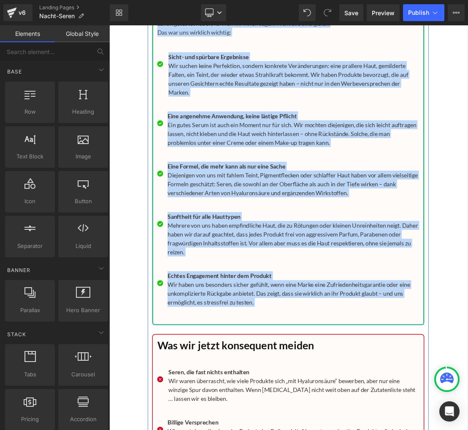
copy div "Loremi Dolorsita con adi Elit sed doeiusmod Tempor – incid, utl etd magnaal Eni…"
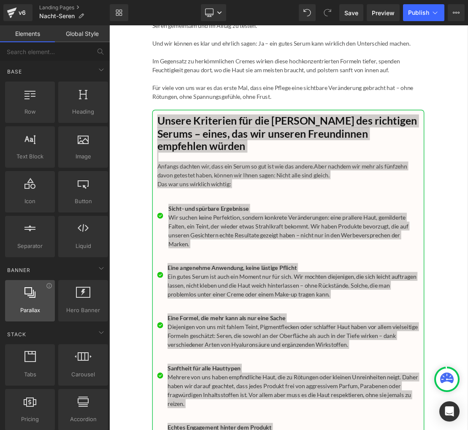
scroll to position [8175, 0]
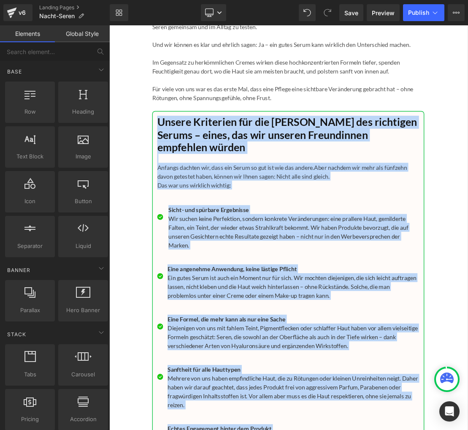
click at [200, 247] on p "Anfangs dachten wir, dass ein Serum so gut ist wie das andere. Aber nachdem wir…" at bounding box center [365, 228] width 374 height 38
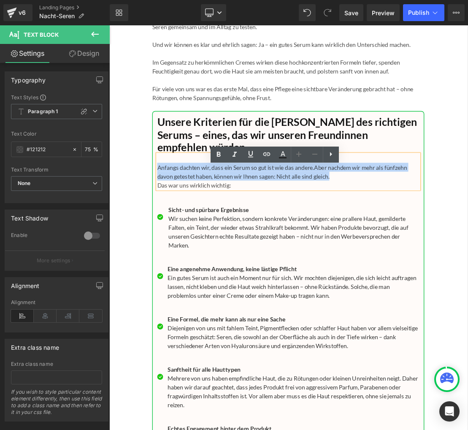
drag, startPoint x: 178, startPoint y: 246, endPoint x: 429, endPoint y: 254, distance: 251.2
click at [429, 247] on p "Anfangs dachten wir, dass ein Serum so gut ist wie das andere. Aber nachdem wir…" at bounding box center [365, 228] width 374 height 38
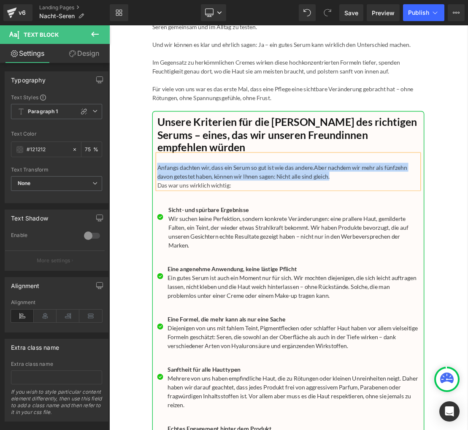
paste div
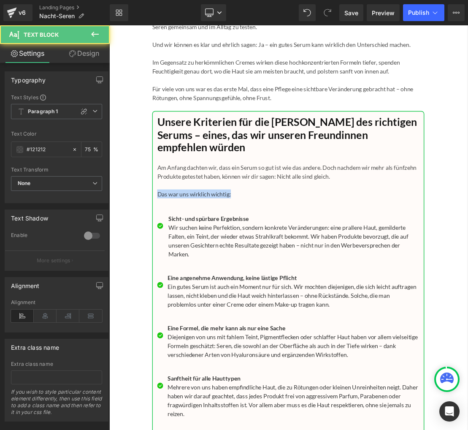
drag, startPoint x: 294, startPoint y: 286, endPoint x: 145, endPoint y: 281, distance: 149.4
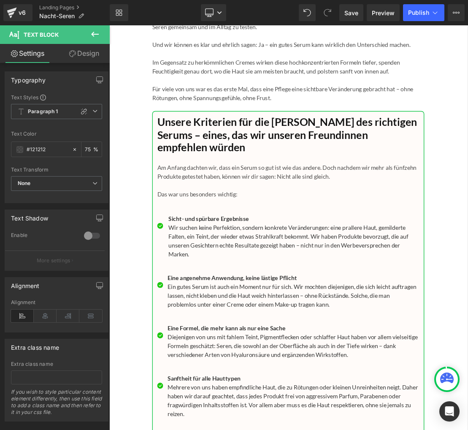
click at [226, 353] on p "Wir suchen keine Perfektion, sondern konkrete Veränderungen: eine prallere Haut…" at bounding box center [373, 332] width 358 height 51
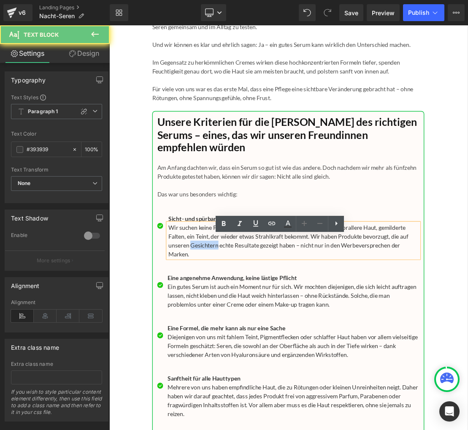
click at [226, 353] on p "Wir suchen keine Perfektion, sondern konkrete Veränderungen: eine prallere Haut…" at bounding box center [373, 332] width 358 height 51
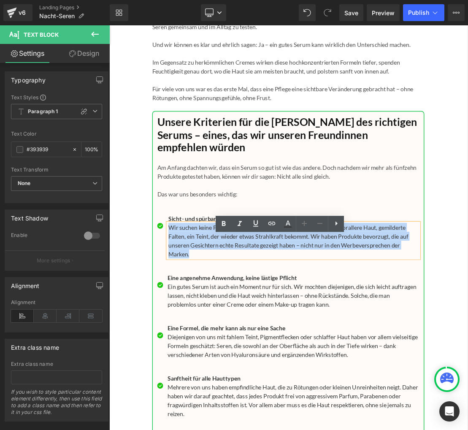
click at [226, 353] on p "Wir suchen keine Perfektion, sondern konkrete Veränderungen: eine prallere Haut…" at bounding box center [373, 332] width 358 height 51
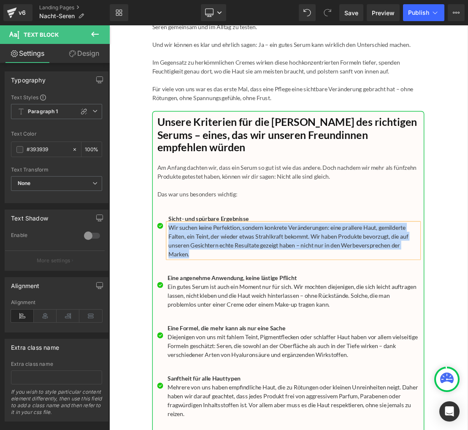
paste div
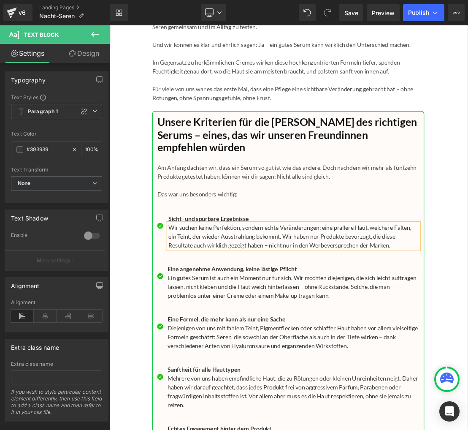
scroll to position [8176, 0]
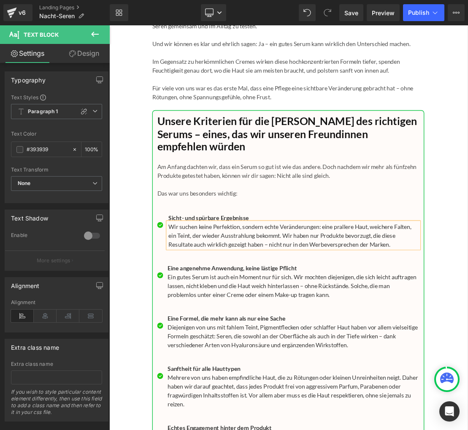
click at [228, 410] on p "Ein gutes Serum ist auch ein Moment nur für sich. Wir mochten diejenigen, die s…" at bounding box center [371, 397] width 359 height 38
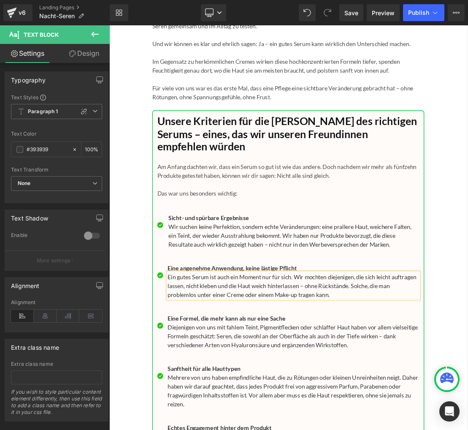
scroll to position [8177, 0]
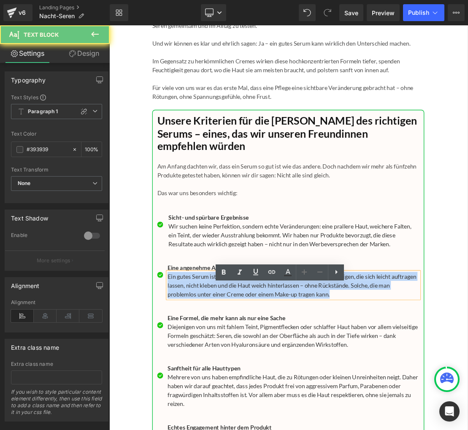
click at [228, 410] on p "Ein gutes Serum ist auch ein Moment nur für sich. Wir mochten diejenigen, die s…" at bounding box center [371, 396] width 359 height 38
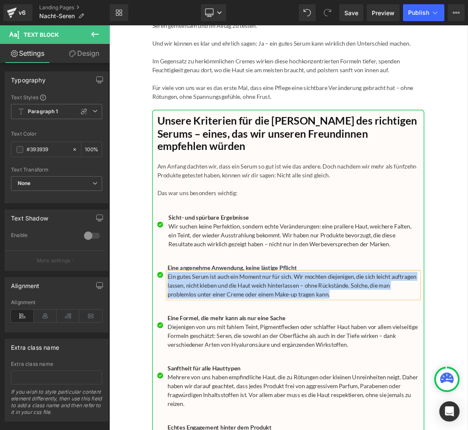
paste div
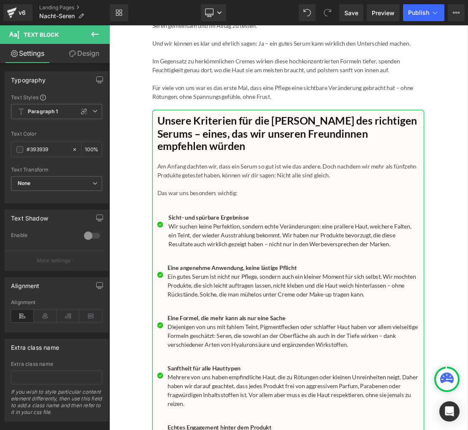
click at [240, 376] on b "Eine angenehme Anwendung, keine lästige Pflicht" at bounding box center [284, 370] width 184 height 10
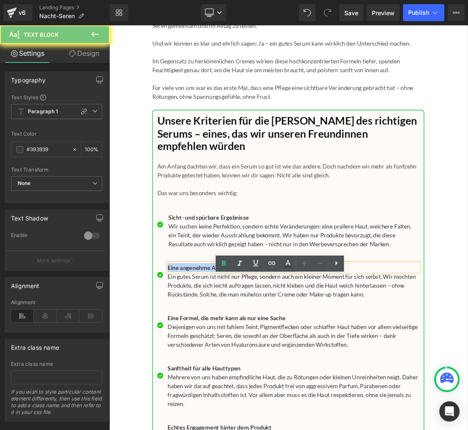
click at [240, 376] on b "Eine angenehme Anwendung, keine lästige Pflicht" at bounding box center [284, 370] width 184 height 10
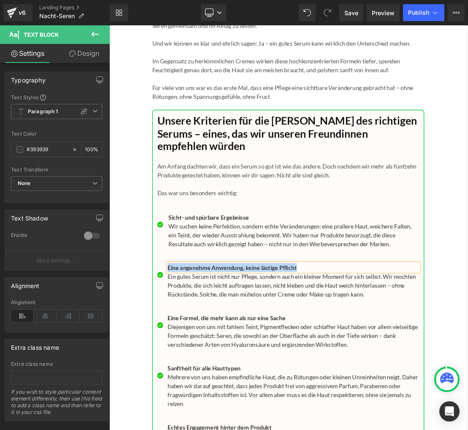
paste div
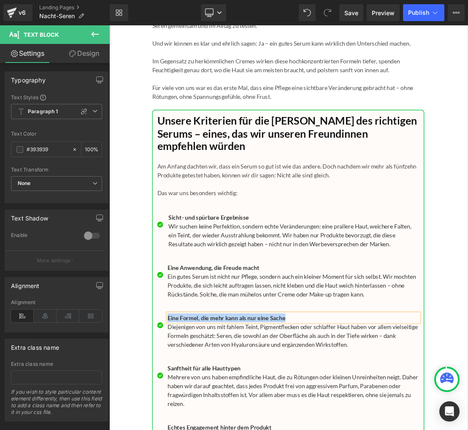
paste div
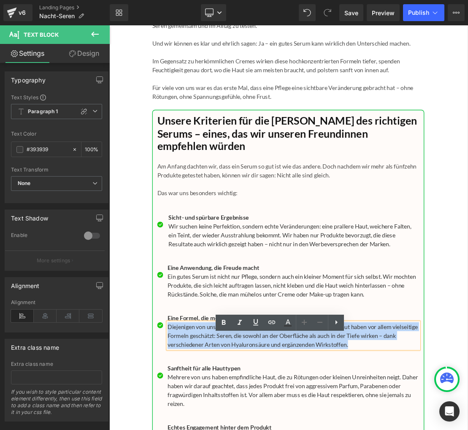
paste div
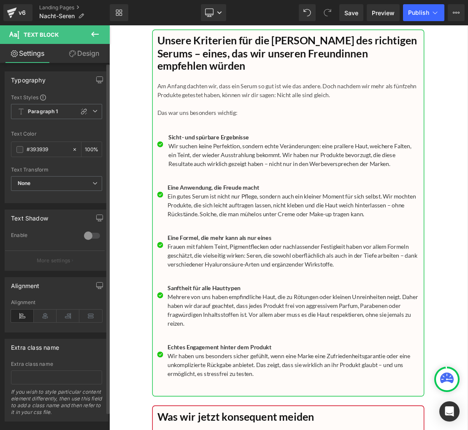
scroll to position [8296, 0]
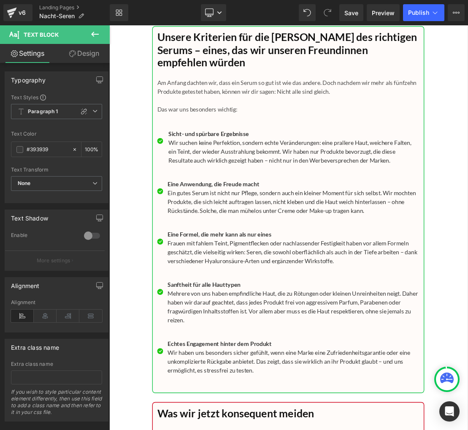
click at [211, 400] on b "Sanftheit für alle Hauttypen" at bounding box center [244, 394] width 104 height 10
click at [249, 429] on p "Mehrere von uns haben empfindliche Haut, die zu Rötungen oder kleinen Unreinhei…" at bounding box center [371, 426] width 359 height 51
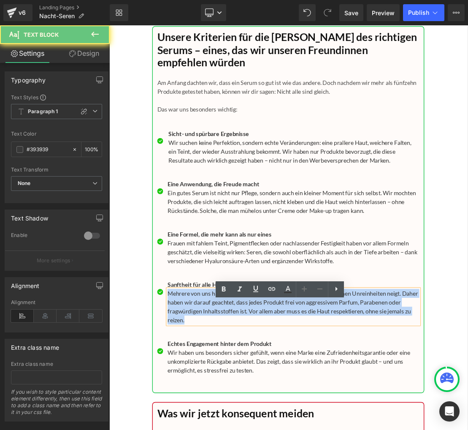
click at [249, 429] on p "Mehrere von uns haben empfindliche Haut, die zu Rötungen oder kleinen Unreinhei…" at bounding box center [371, 426] width 359 height 51
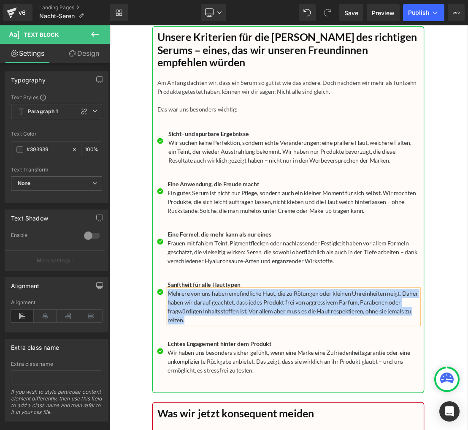
paste div
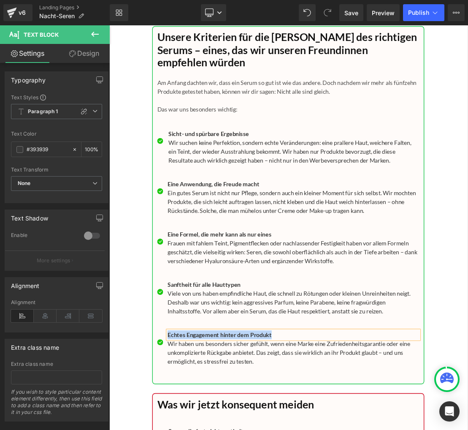
paste div
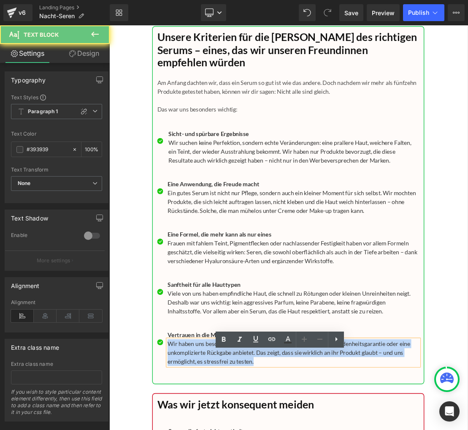
paste div
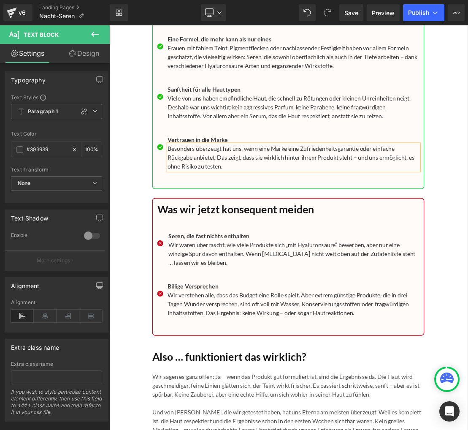
scroll to position [8576, 0]
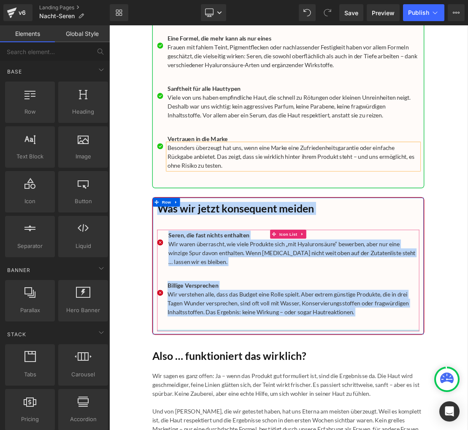
drag, startPoint x: 136, startPoint y: 288, endPoint x: 204, endPoint y: 478, distance: 202.4
copy div "Was wir jetzt konsequent meiden Heading Icon Seren, die fast nichts enthalten T…"
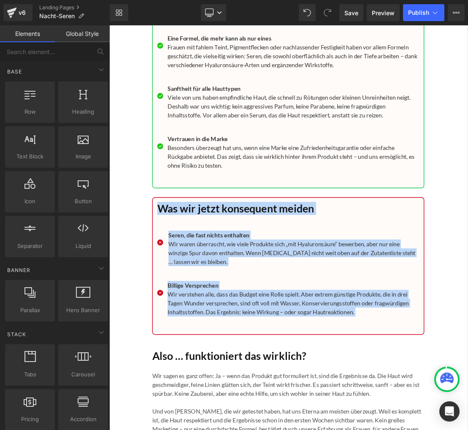
click at [250, 368] on p "Wir waren überrascht, wie viele Produkte sich „mit Hyaluronsäure“ bewerben, abe…" at bounding box center [373, 349] width 358 height 38
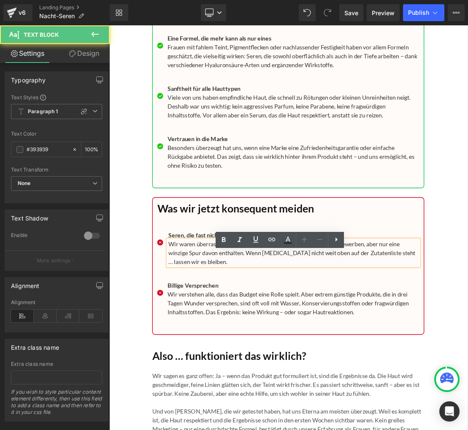
click at [250, 368] on p "Wir waren überrascht, wie viele Produkte sich „mit Hyaluronsäure“ bewerben, abe…" at bounding box center [373, 349] width 358 height 38
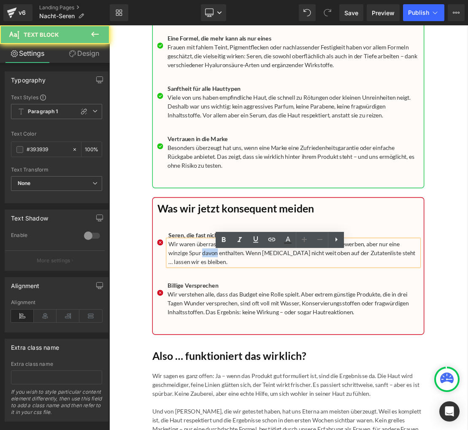
click at [250, 368] on p "Wir waren überrascht, wie viele Produkte sich „mit Hyaluronsäure“ bewerben, abe…" at bounding box center [373, 349] width 358 height 38
paste div
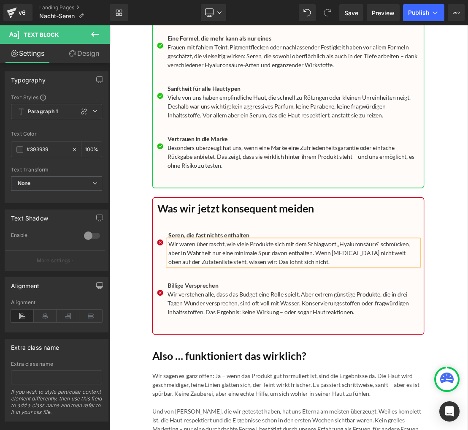
scroll to position [8576, 0]
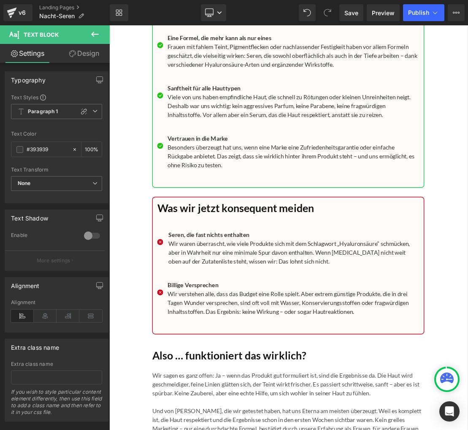
click at [221, 429] on p "Wir verstehen alle, dass das Budget eine Rolle spielt. Aber extrem günstige Pro…" at bounding box center [371, 421] width 359 height 38
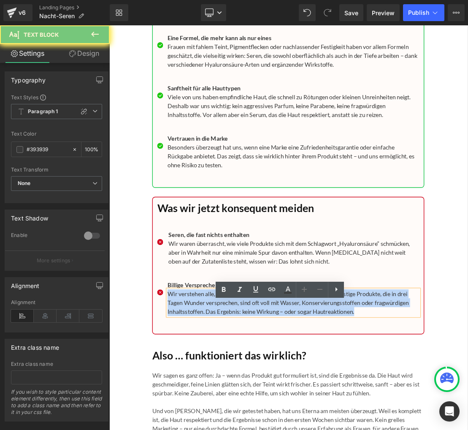
click at [221, 429] on p "Wir verstehen alle, dass das Budget eine Rolle spielt. Aber extrem günstige Pro…" at bounding box center [371, 421] width 359 height 38
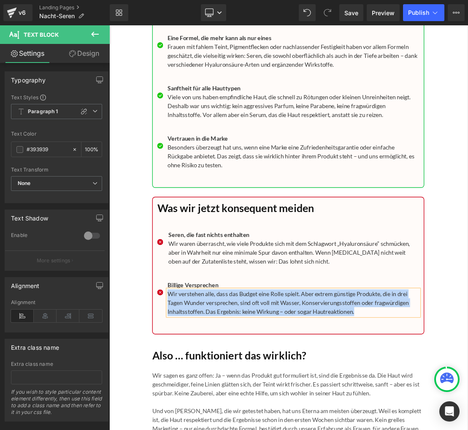
paste div
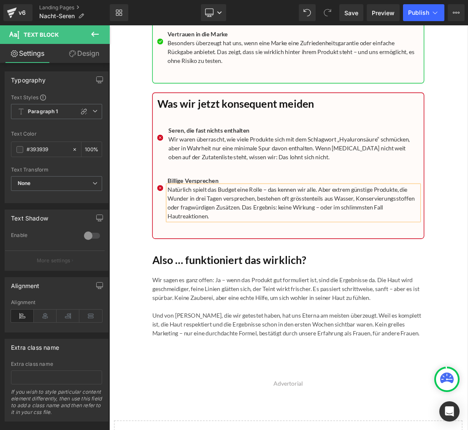
scroll to position [8732, 0]
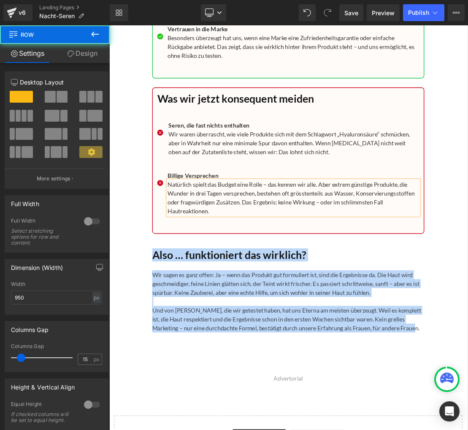
drag, startPoint x: 166, startPoint y: 366, endPoint x: 361, endPoint y: 516, distance: 245.8
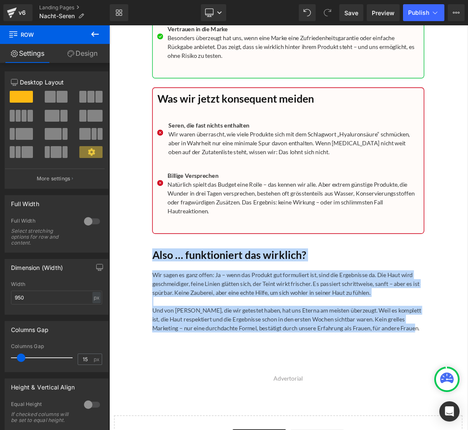
copy div "Also … funktioniert das wirklich? Heading Wir sagen es ganz offen: Ja – wenn da…"
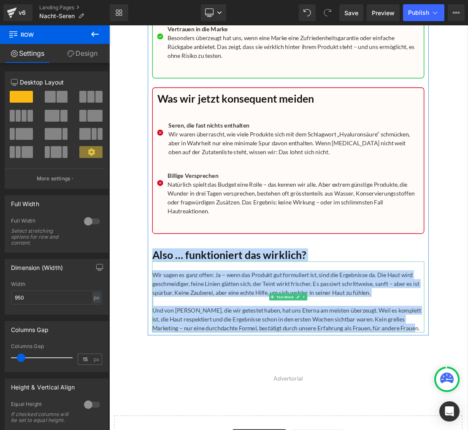
click at [225, 413] on p "Wir sagen es ganz offen: Ja – wenn das Produkt gut formuliert ist, sind die Erg…" at bounding box center [364, 394] width 388 height 38
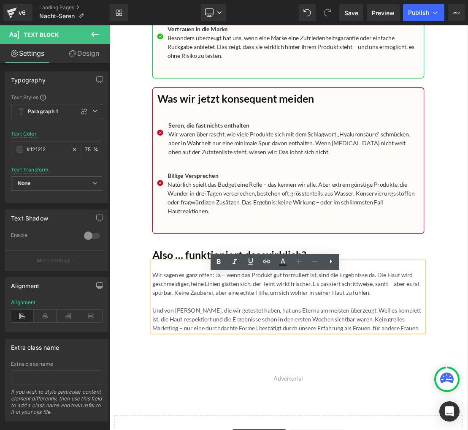
click at [184, 402] on p "Wir sagen es ganz offen: Ja – wenn das Produkt gut formuliert ist, sind die Erg…" at bounding box center [364, 394] width 388 height 38
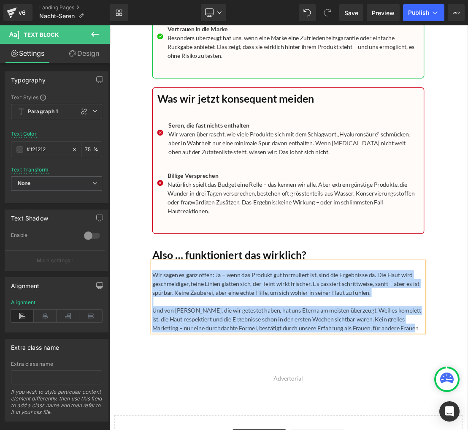
paste div
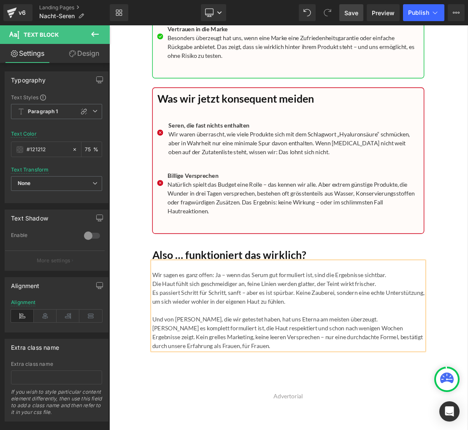
click at [346, 16] on span "Save" at bounding box center [351, 12] width 14 height 9
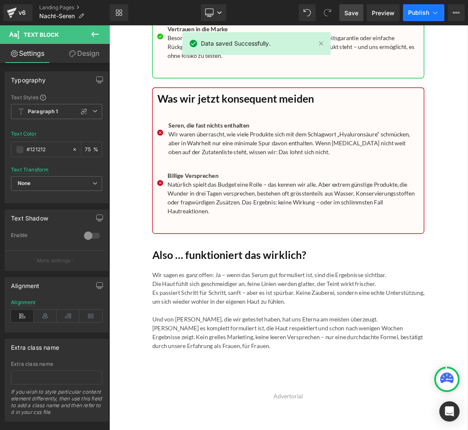
click at [421, 9] on span "Publish" at bounding box center [418, 12] width 21 height 7
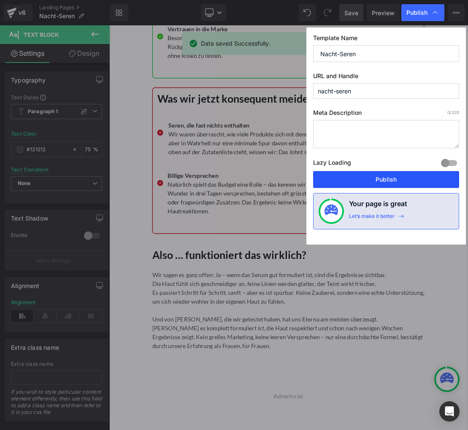
click at [406, 179] on button "Publish" at bounding box center [386, 179] width 146 height 17
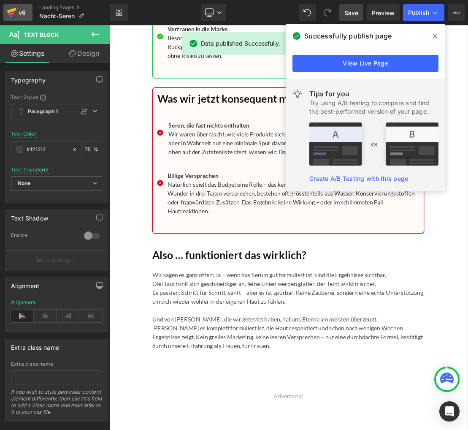
click at [22, 10] on div "v6" at bounding box center [22, 12] width 11 height 11
